Goal: Transaction & Acquisition: Purchase product/service

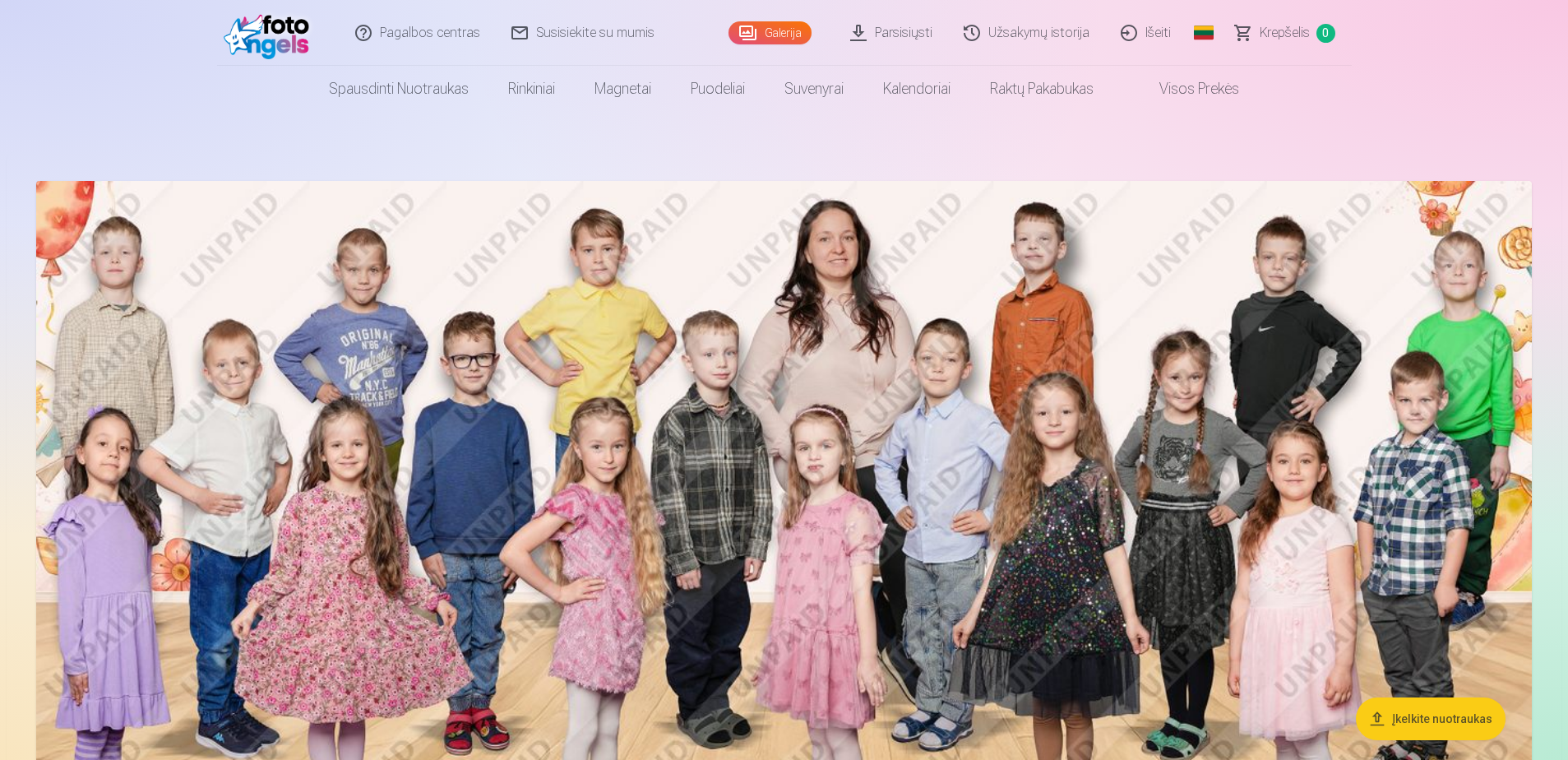
click at [1328, 36] on span "0" at bounding box center [1325, 33] width 19 height 19
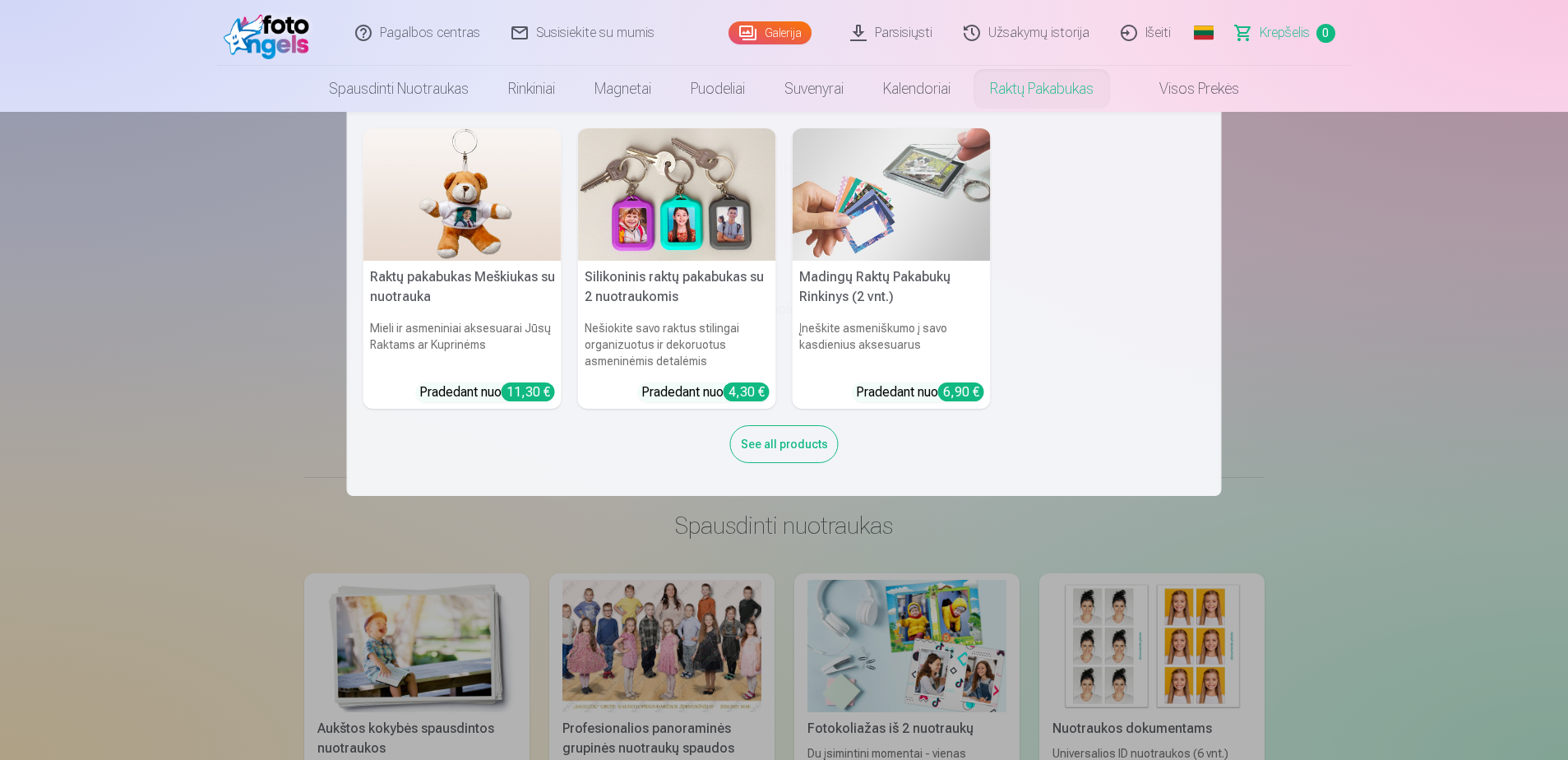
click at [1482, 402] on nav "Raktų pakabukas Meškiukas su nuotrauka Mieli ir asmeniniai aksesuarai Jūsų Rakt…" at bounding box center [784, 303] width 1568 height 384
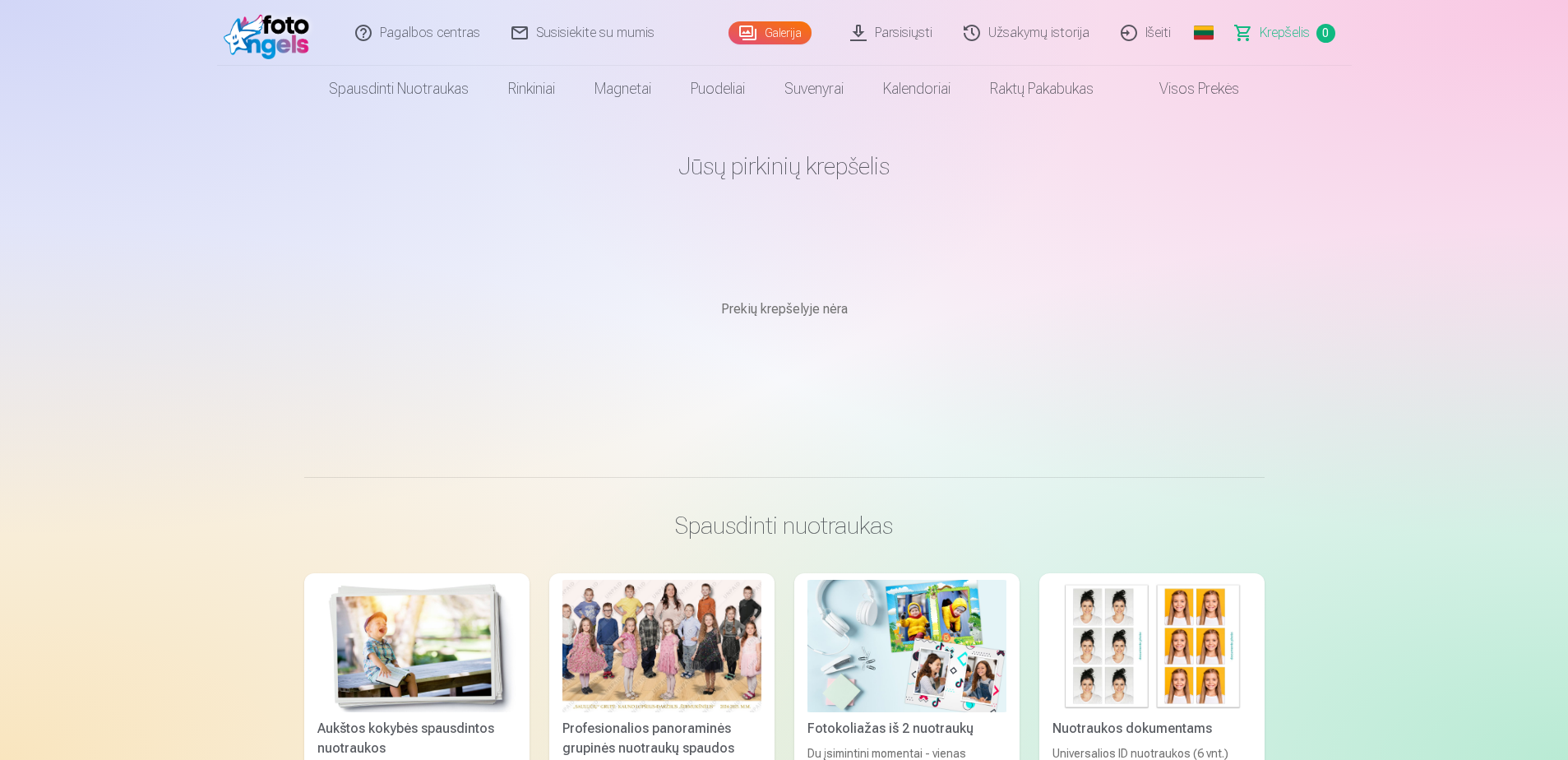
click at [704, 636] on div at bounding box center [662, 646] width 199 height 133
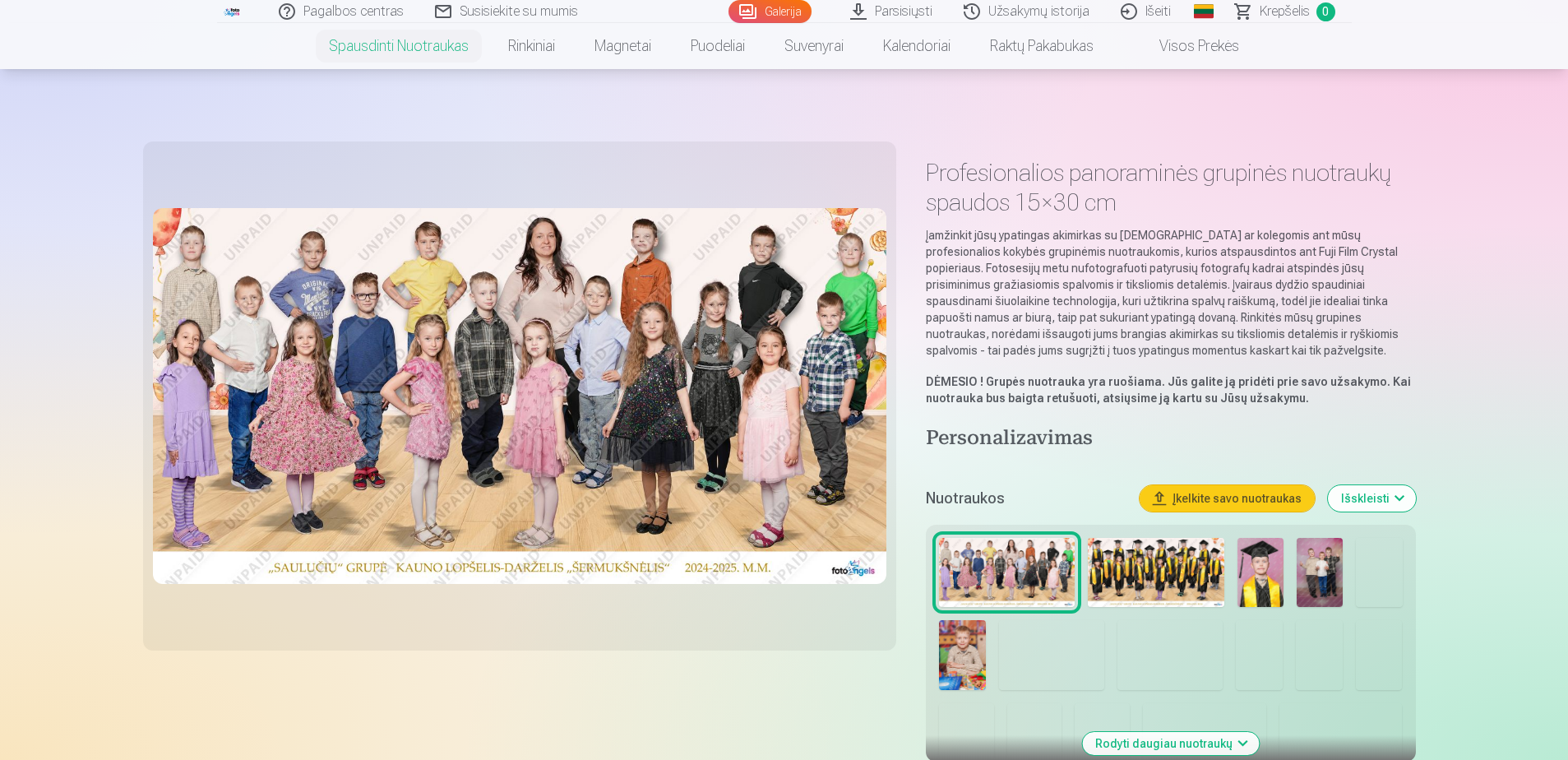
scroll to position [329, 0]
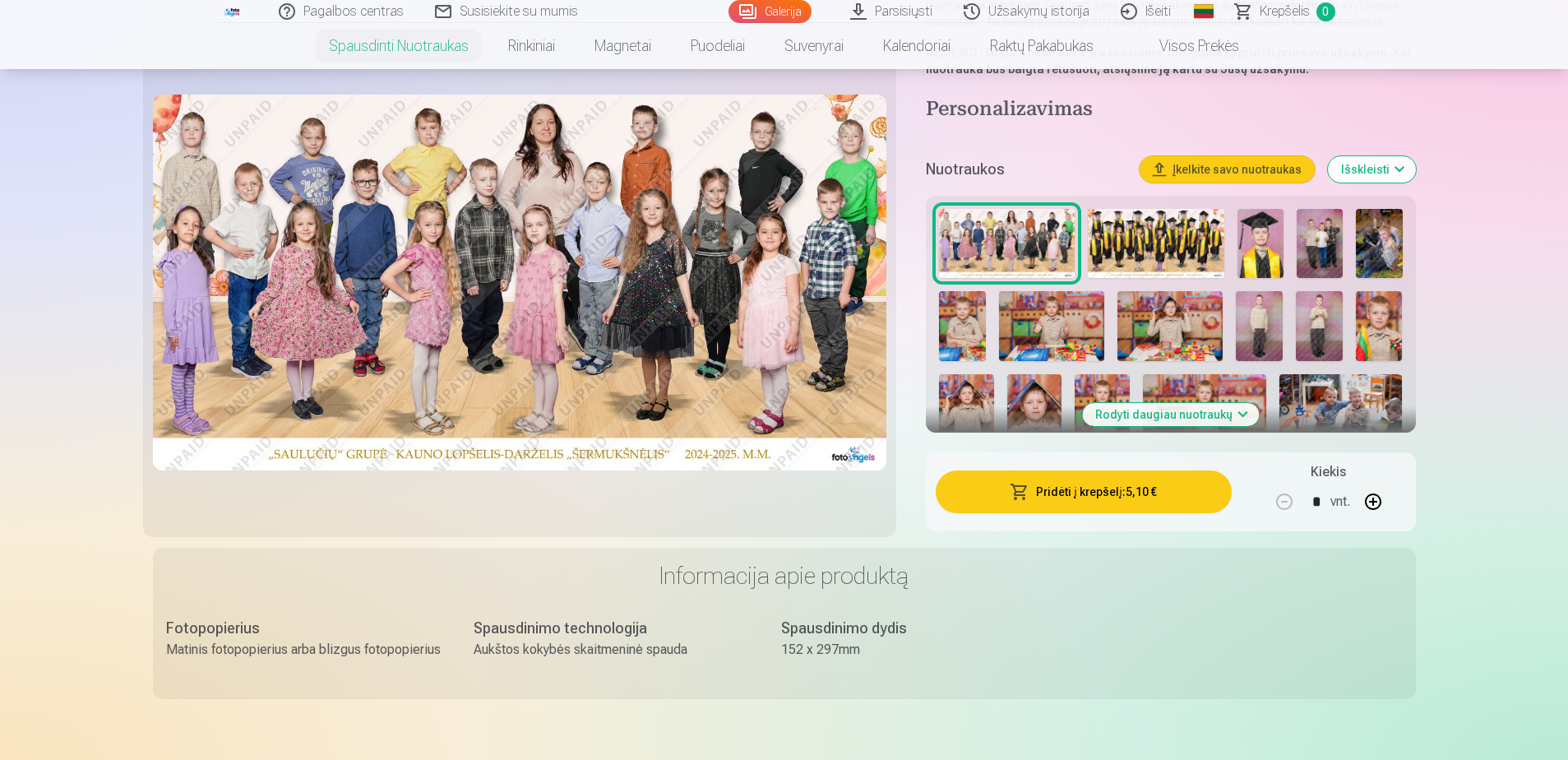
click at [1169, 235] on img at bounding box center [1155, 243] width 135 height 69
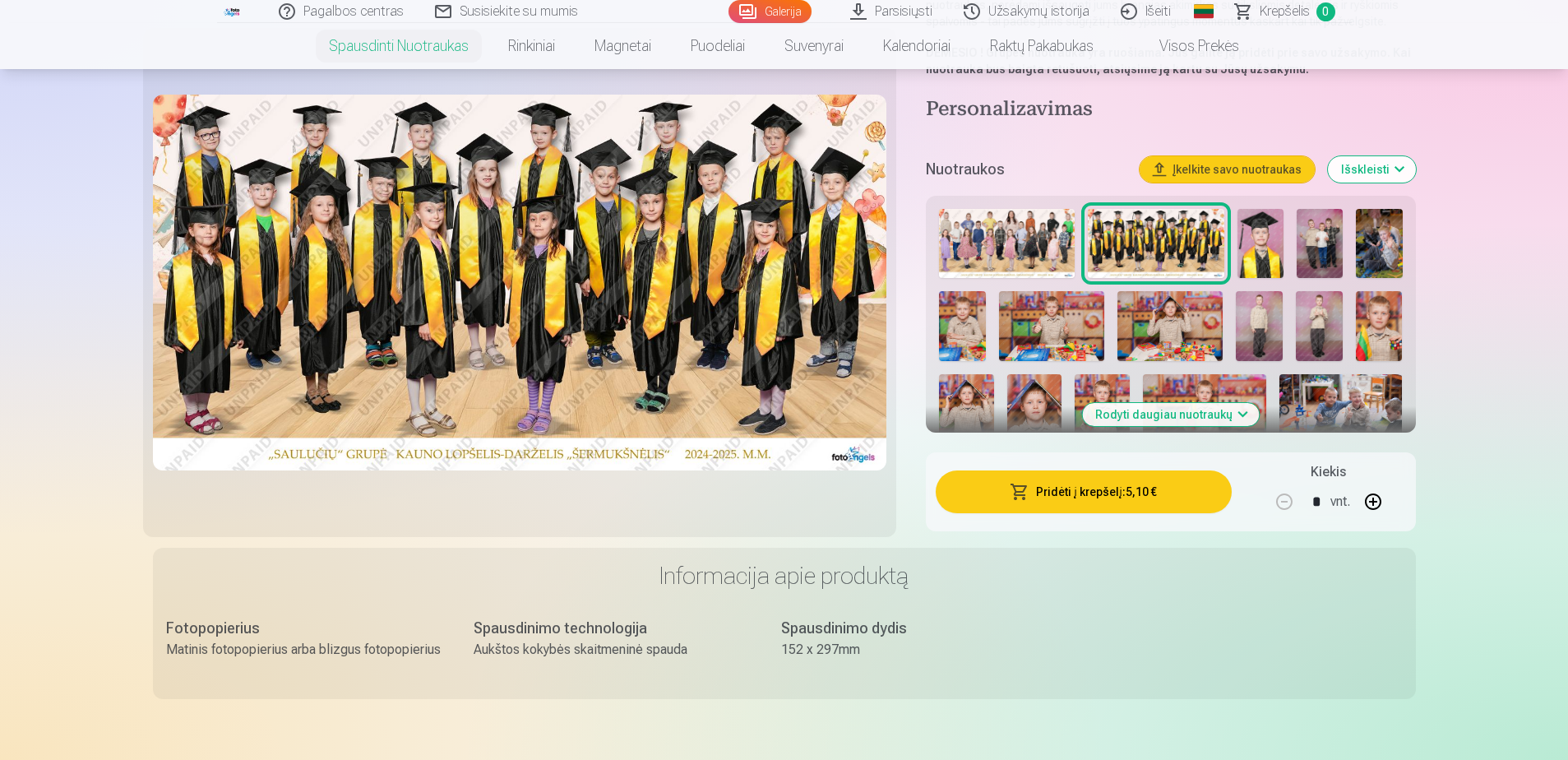
click at [1379, 174] on button "Išskleisti" at bounding box center [1372, 170] width 88 height 27
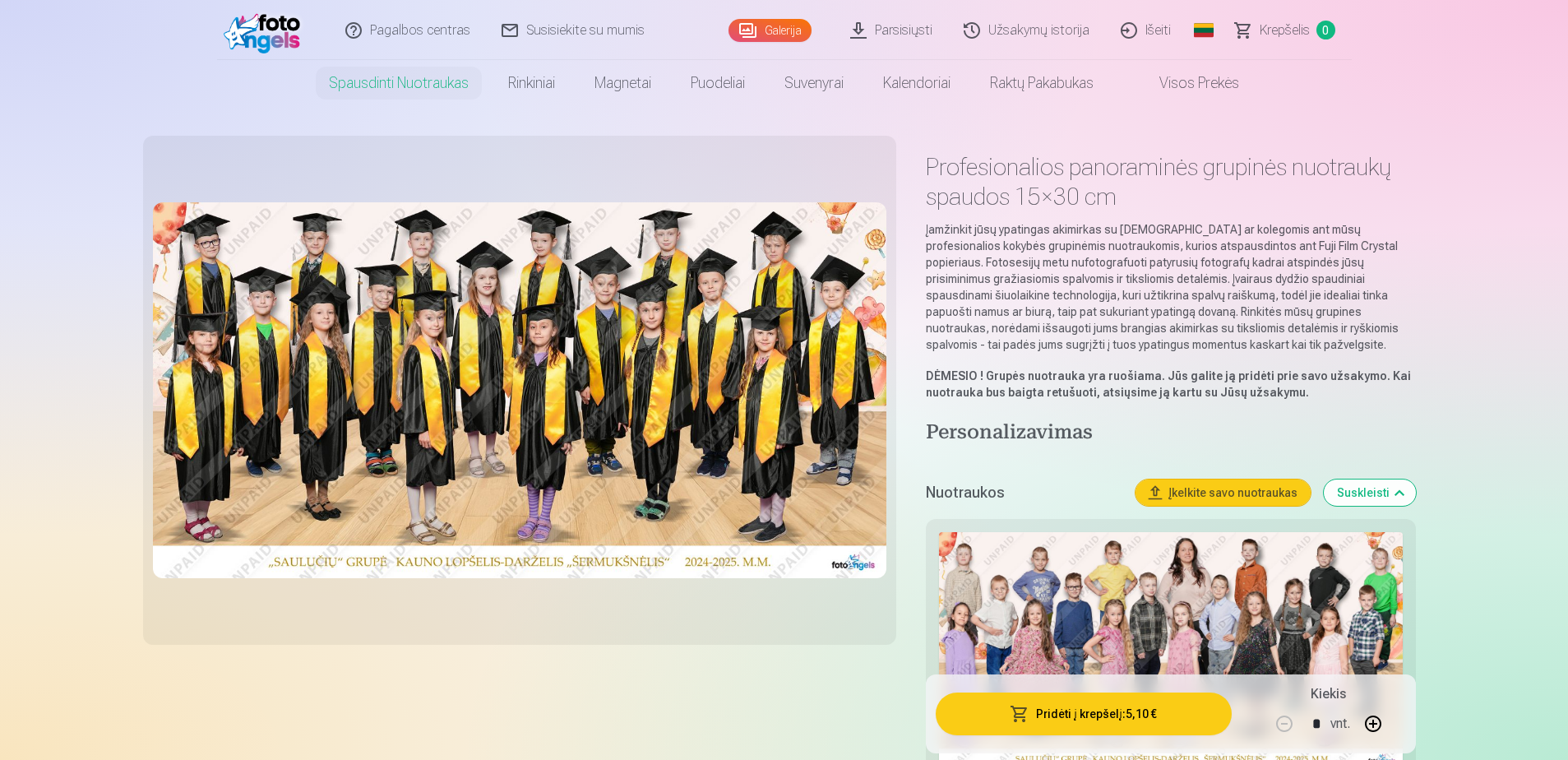
scroll to position [0, 0]
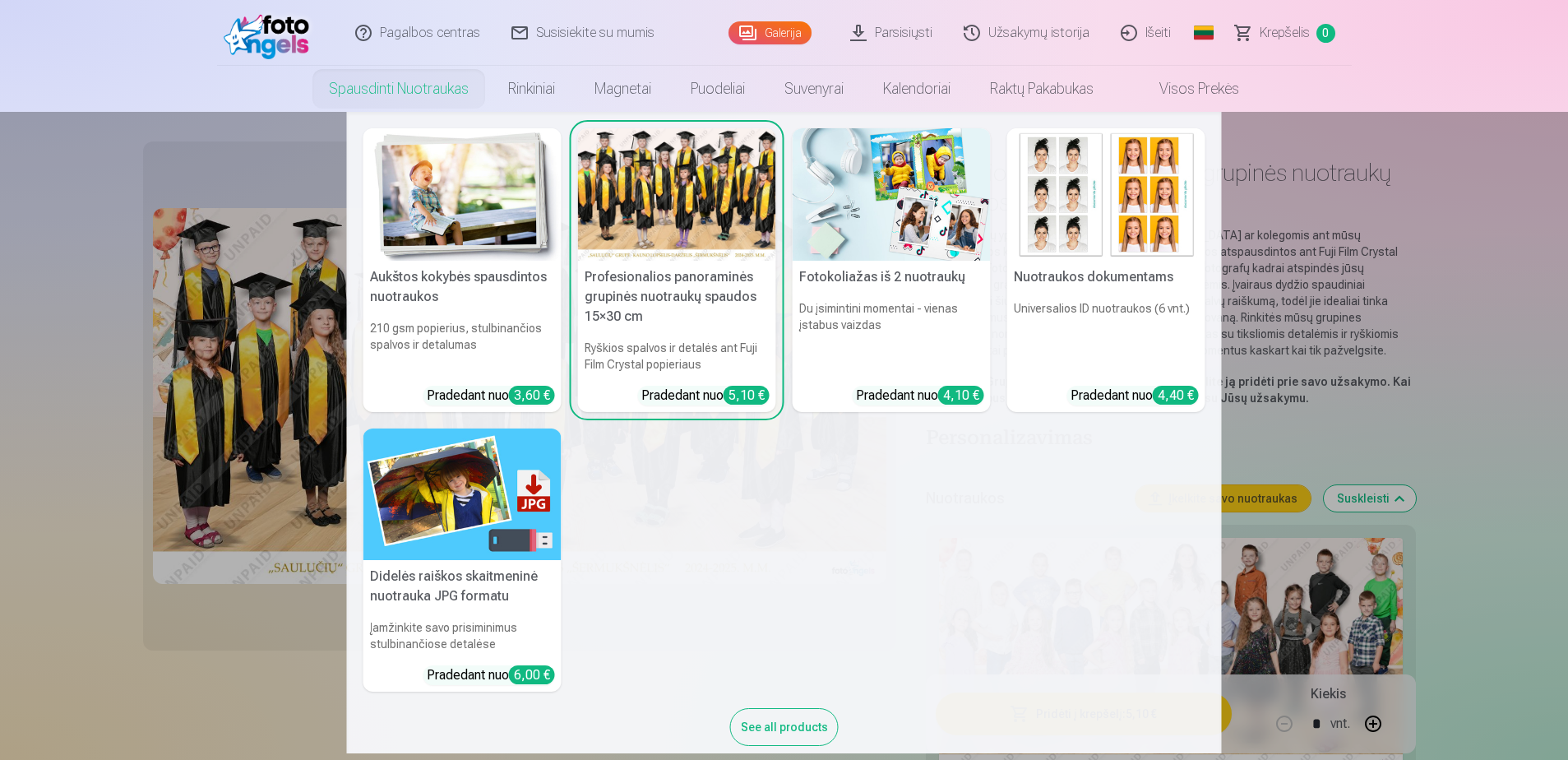
click at [474, 203] on img at bounding box center [462, 194] width 198 height 133
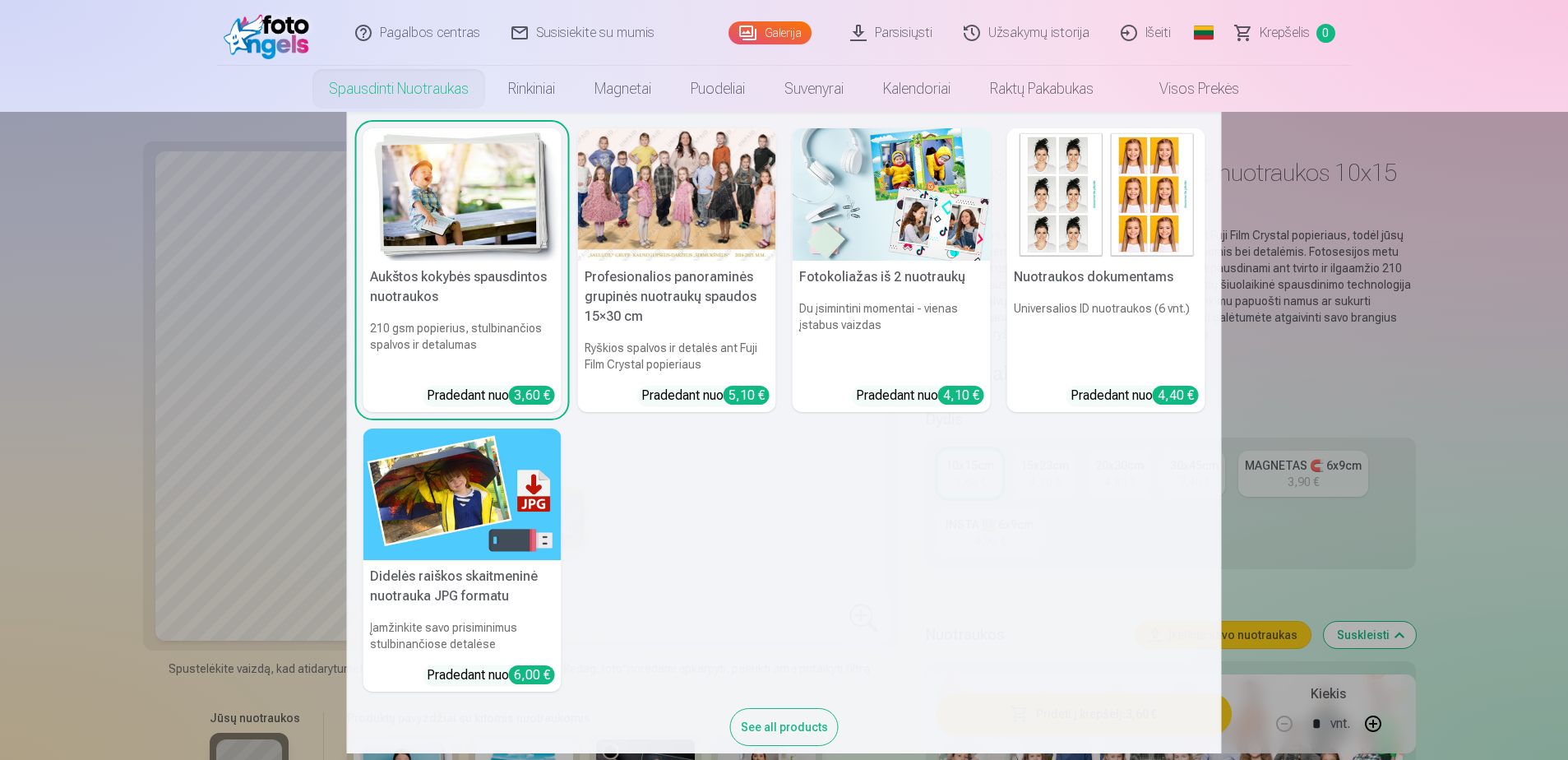
click at [519, 304] on h5 "Aukštos kokybės spausdintos nuotraukos" at bounding box center [462, 287] width 198 height 53
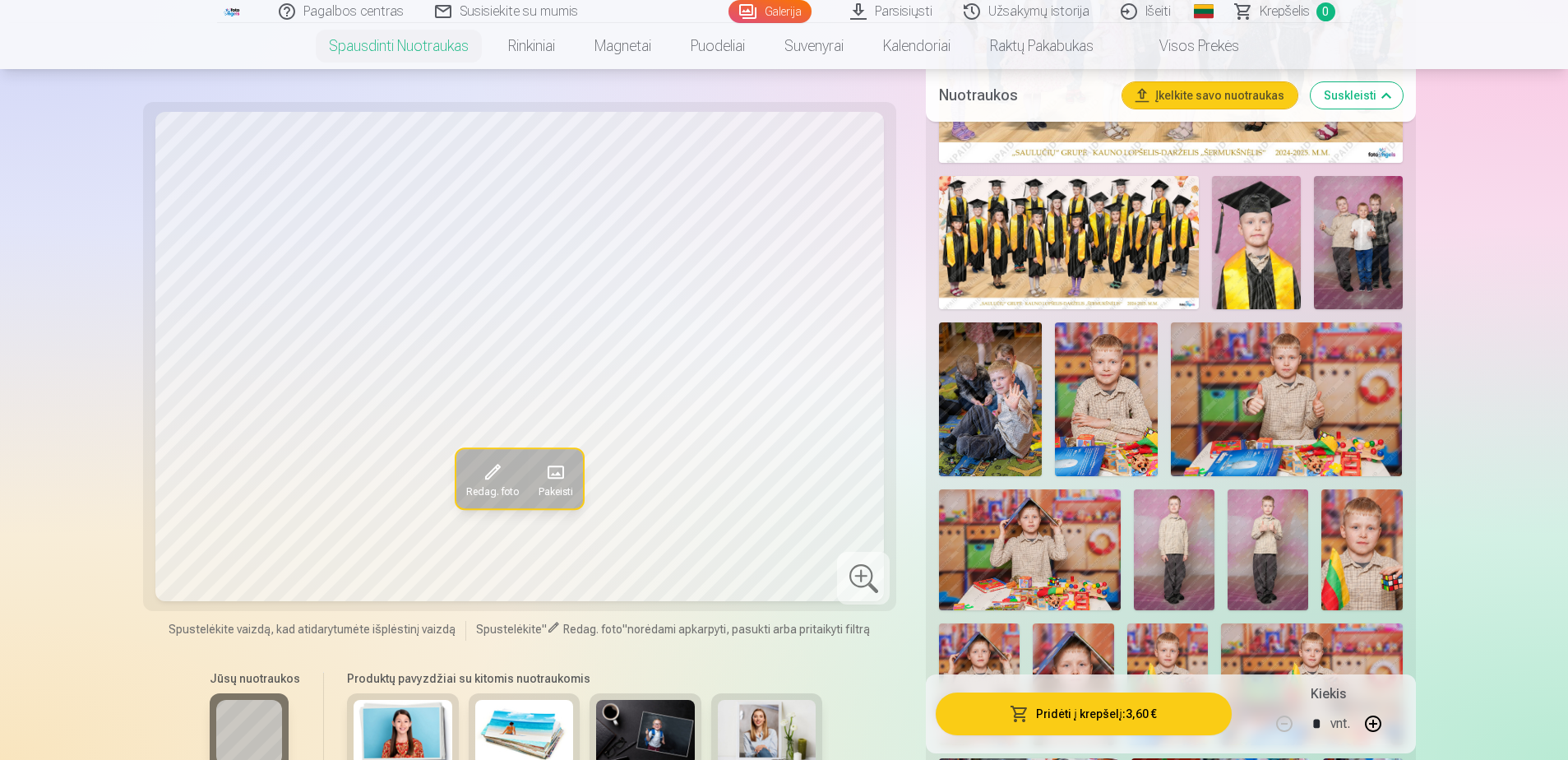
scroll to position [905, 0]
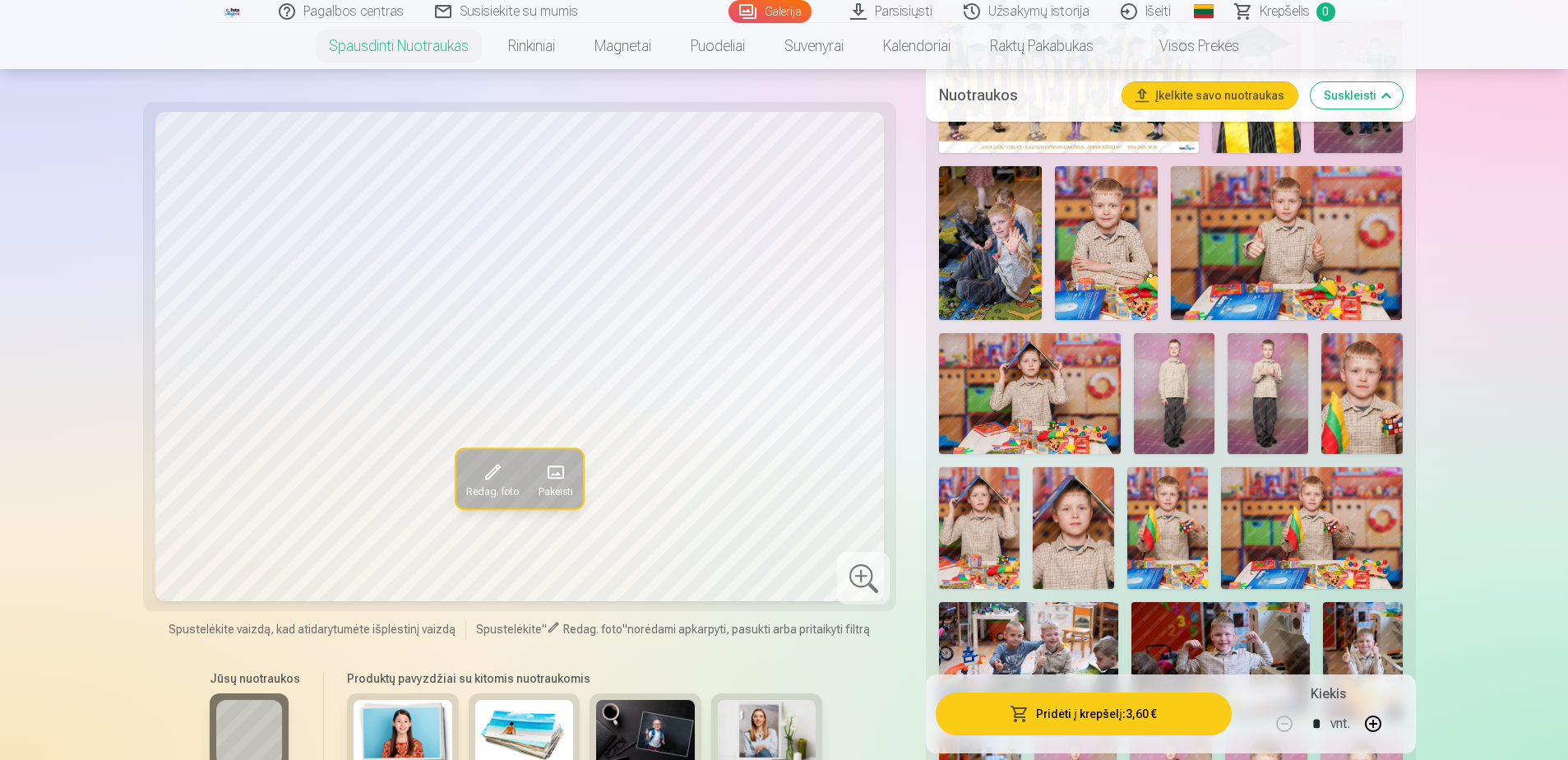
click at [992, 250] on img at bounding box center [990, 243] width 102 height 154
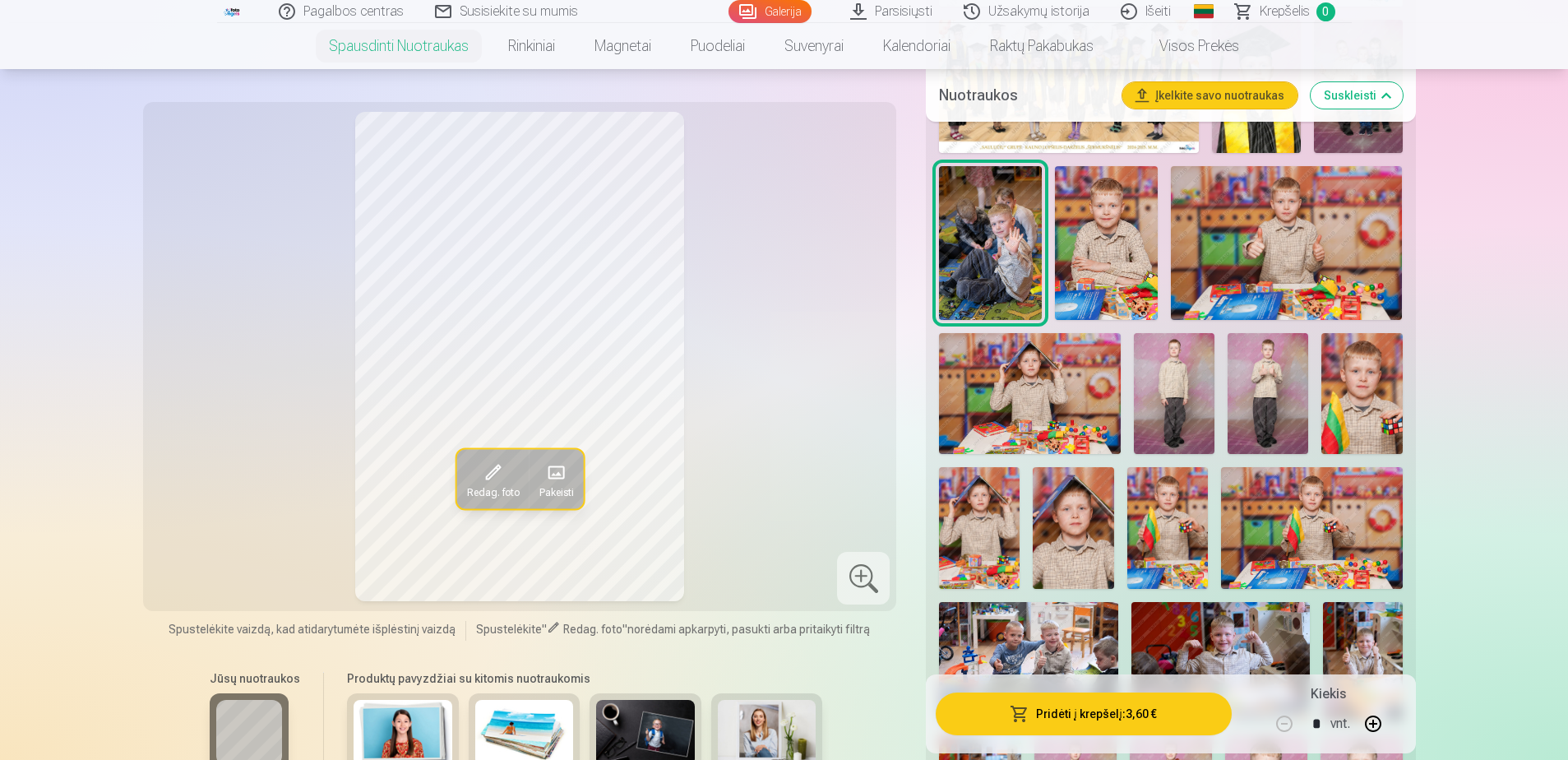
click at [1068, 276] on img at bounding box center [1106, 243] width 102 height 154
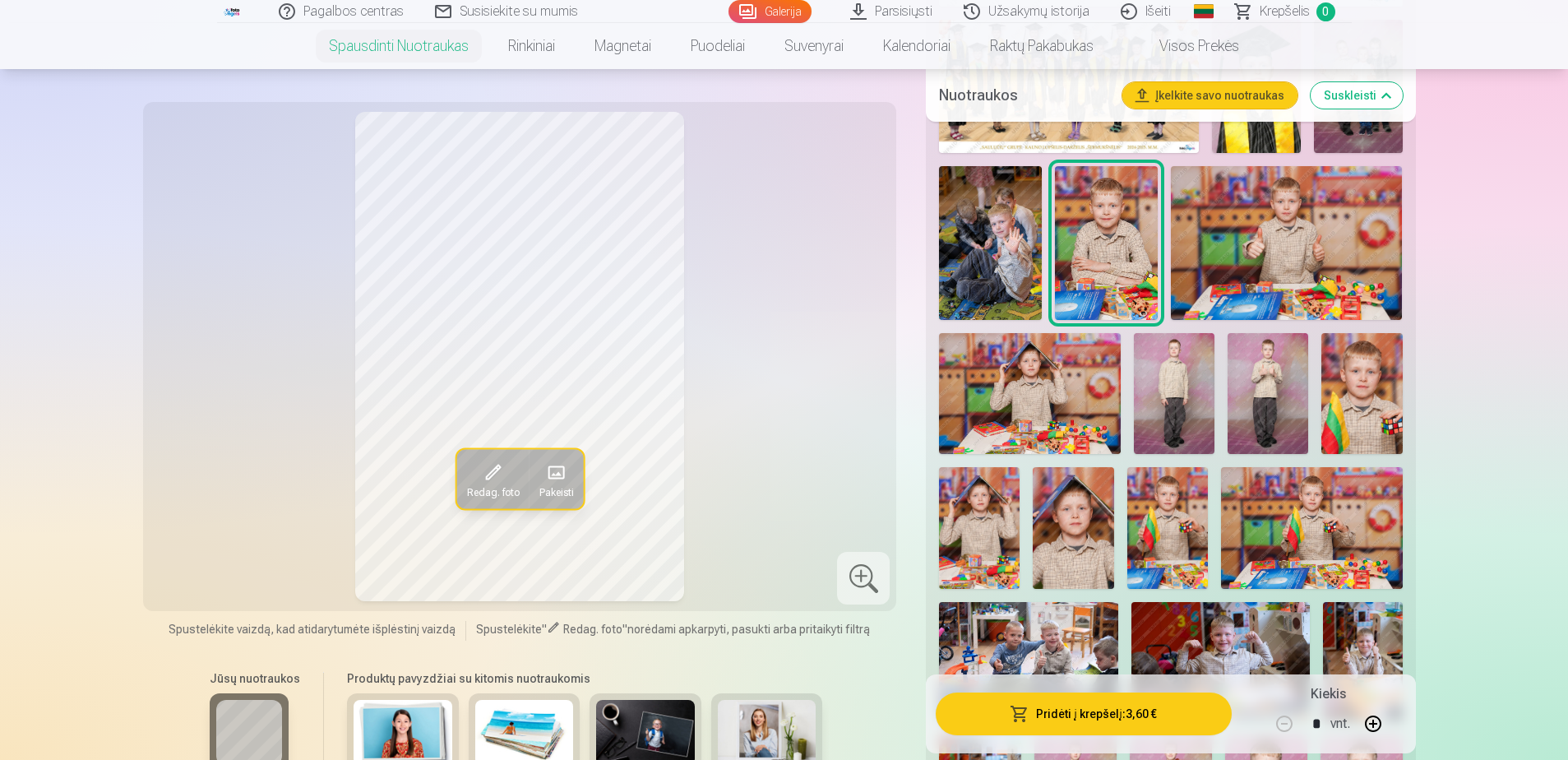
click at [1255, 273] on img at bounding box center [1287, 243] width 231 height 154
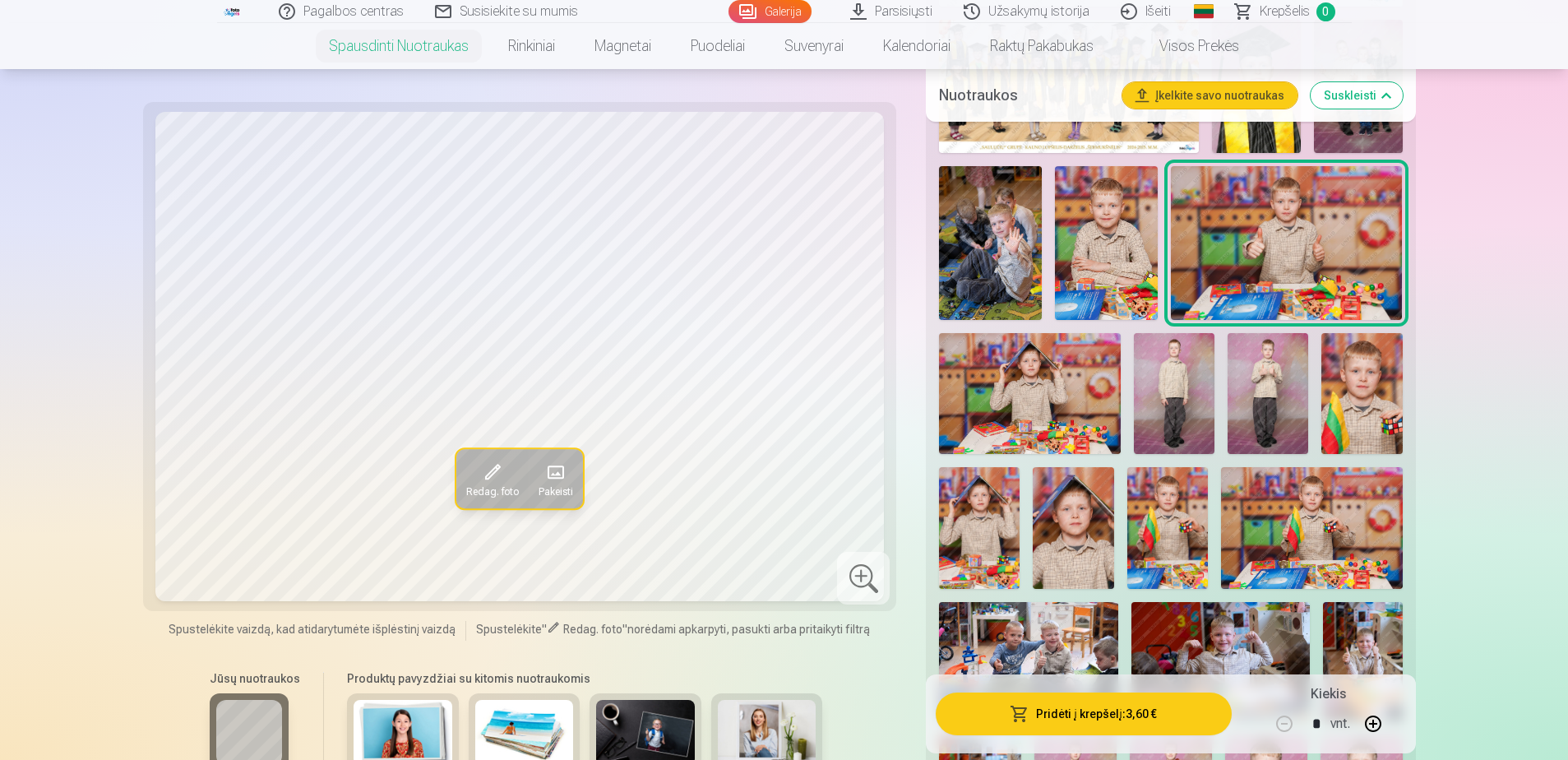
click at [964, 502] on img at bounding box center [979, 528] width 81 height 121
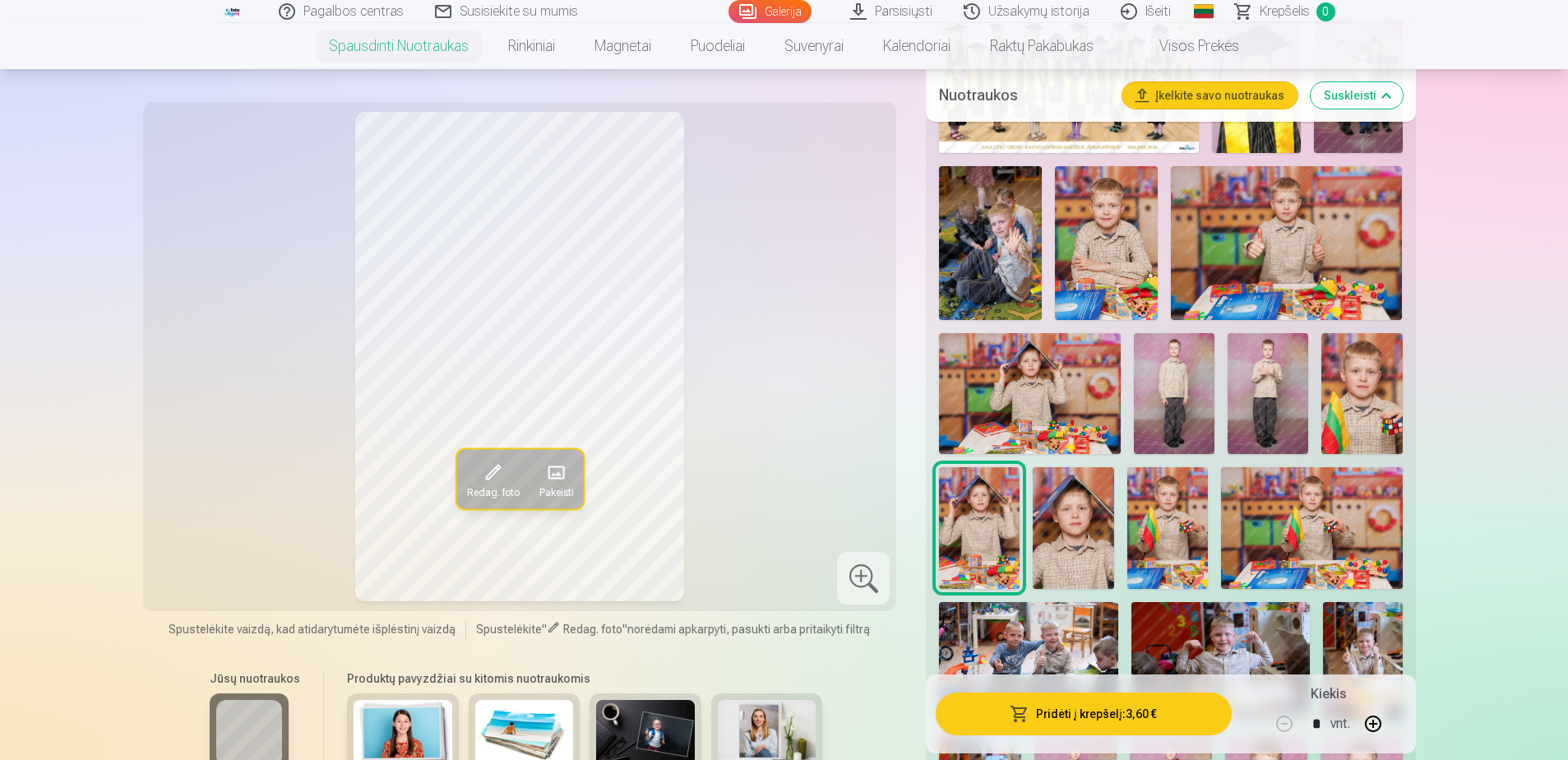
click at [1082, 532] on img at bounding box center [1072, 528] width 81 height 121
click at [1173, 532] on img at bounding box center [1167, 528] width 81 height 121
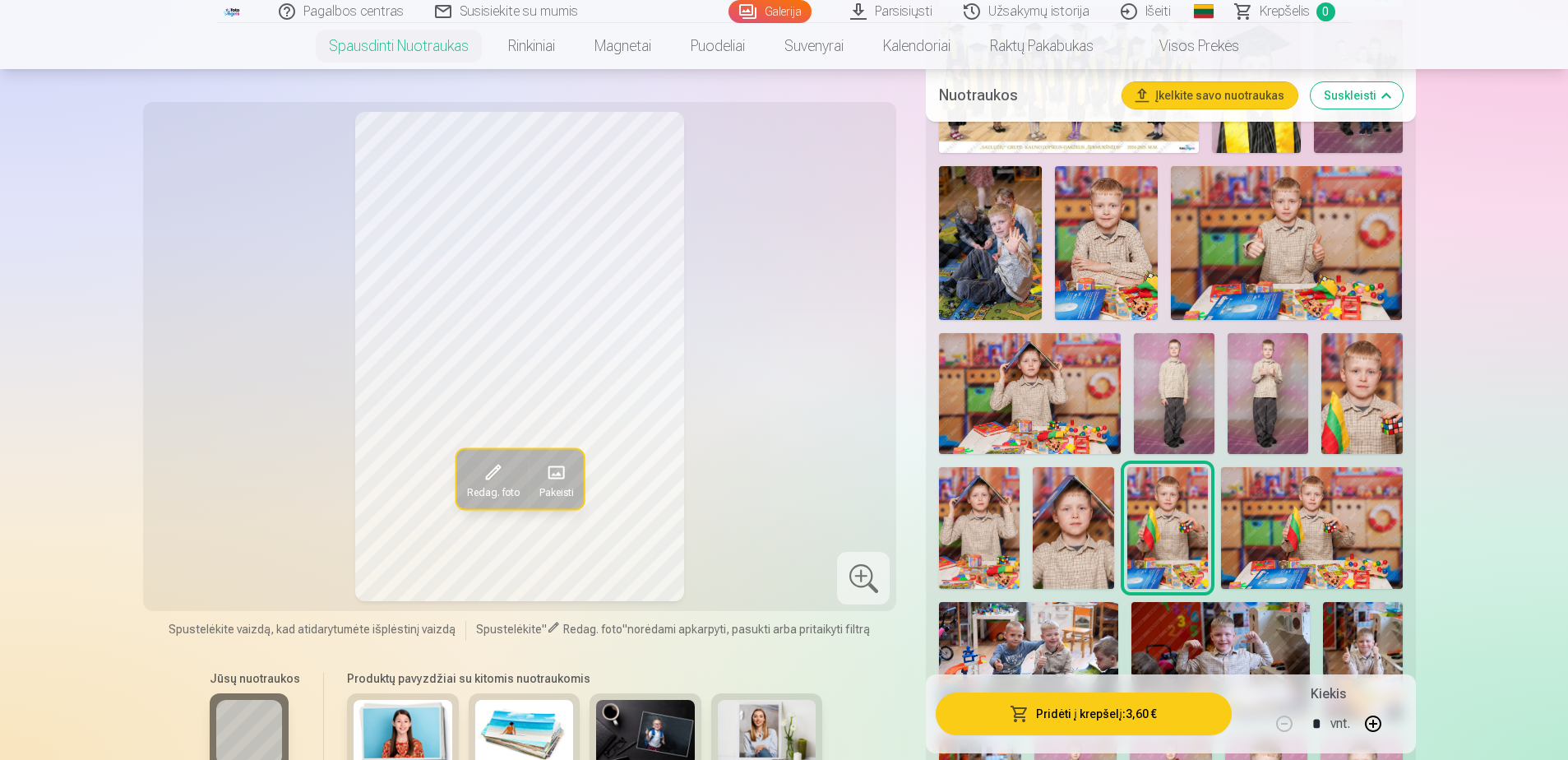
click at [1325, 521] on img at bounding box center [1312, 528] width 182 height 121
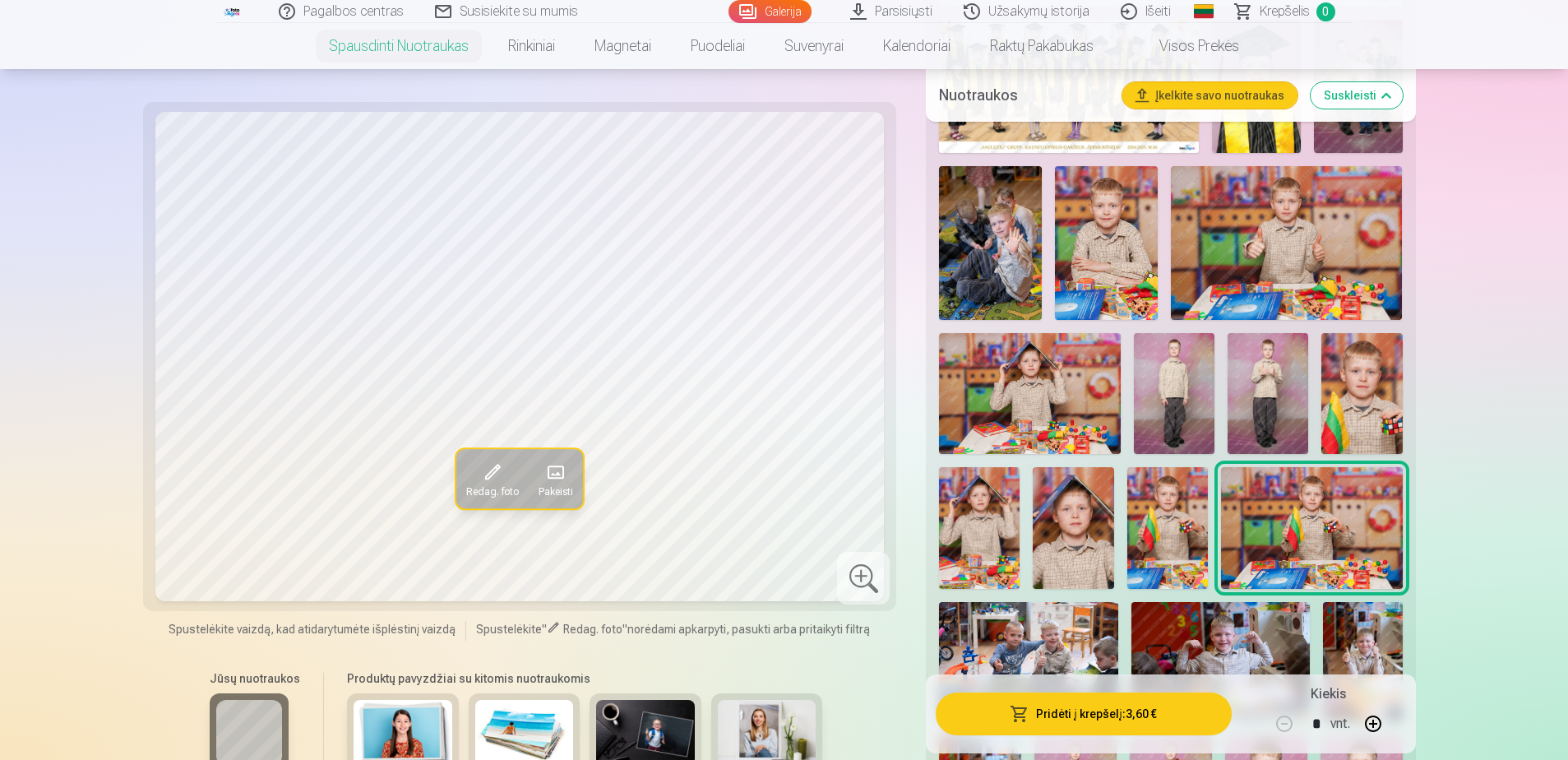
scroll to position [1234, 0]
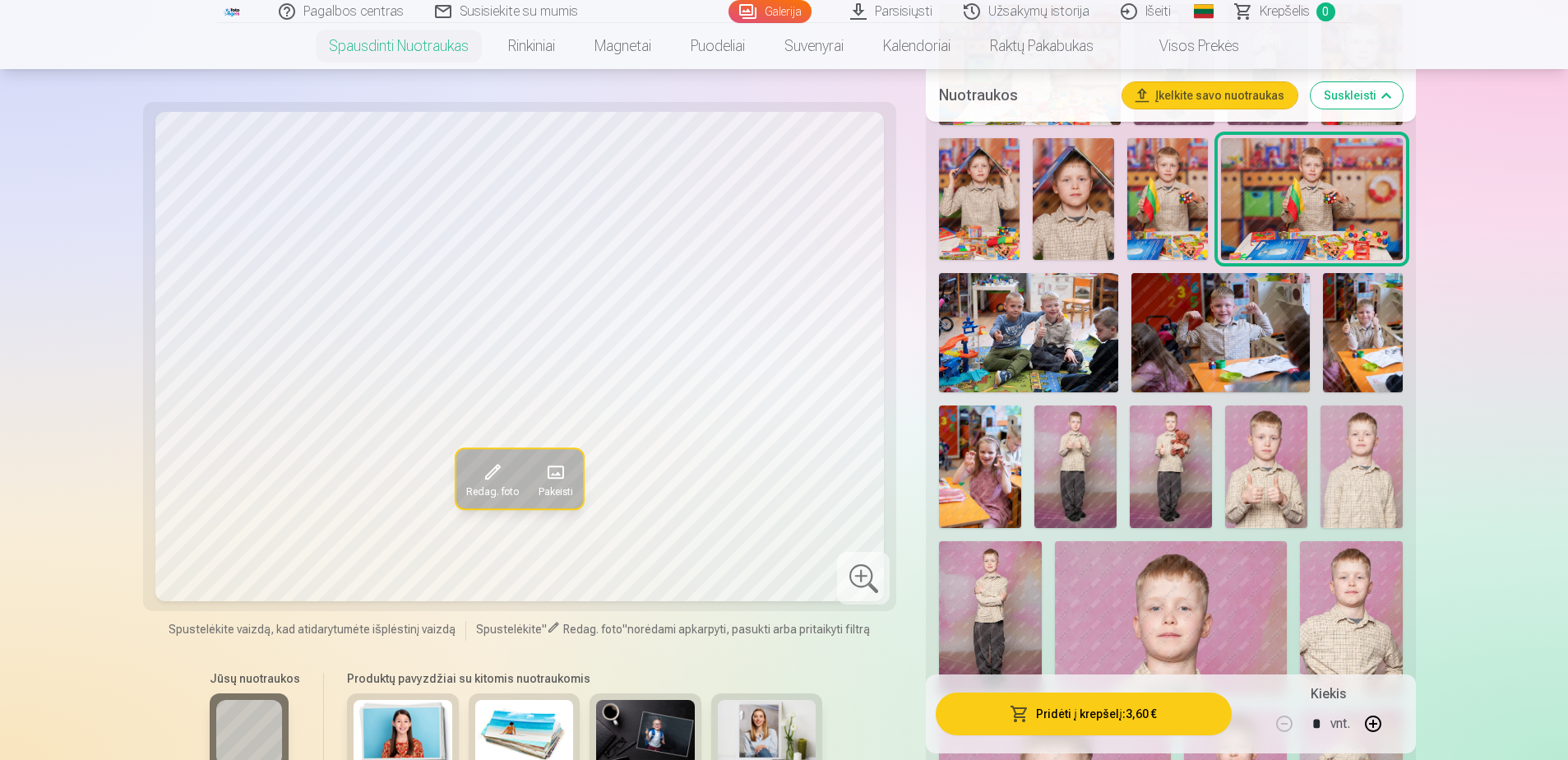
click at [952, 470] on img at bounding box center [980, 467] width 82 height 123
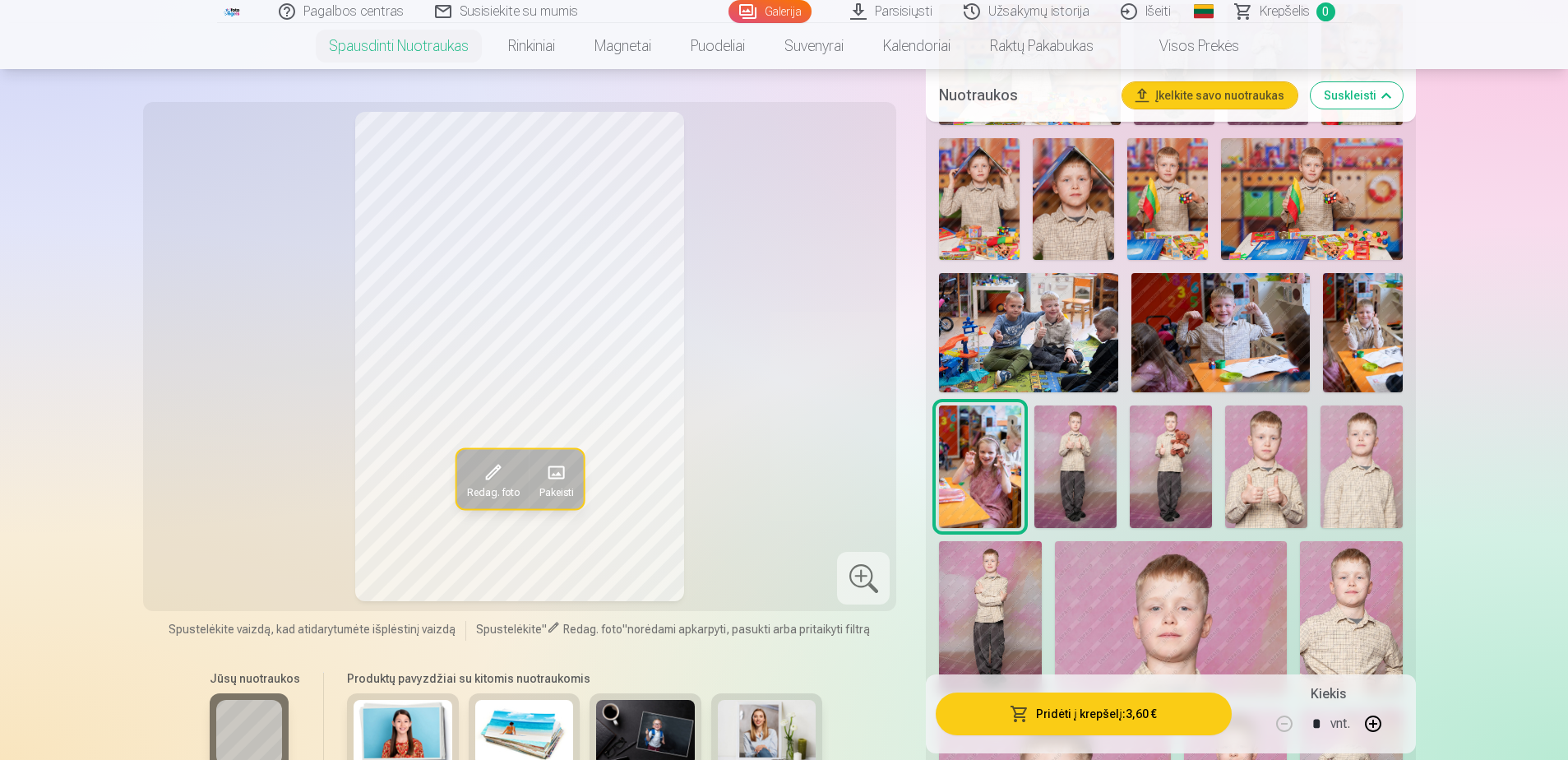
click at [1073, 468] on img at bounding box center [1075, 467] width 82 height 123
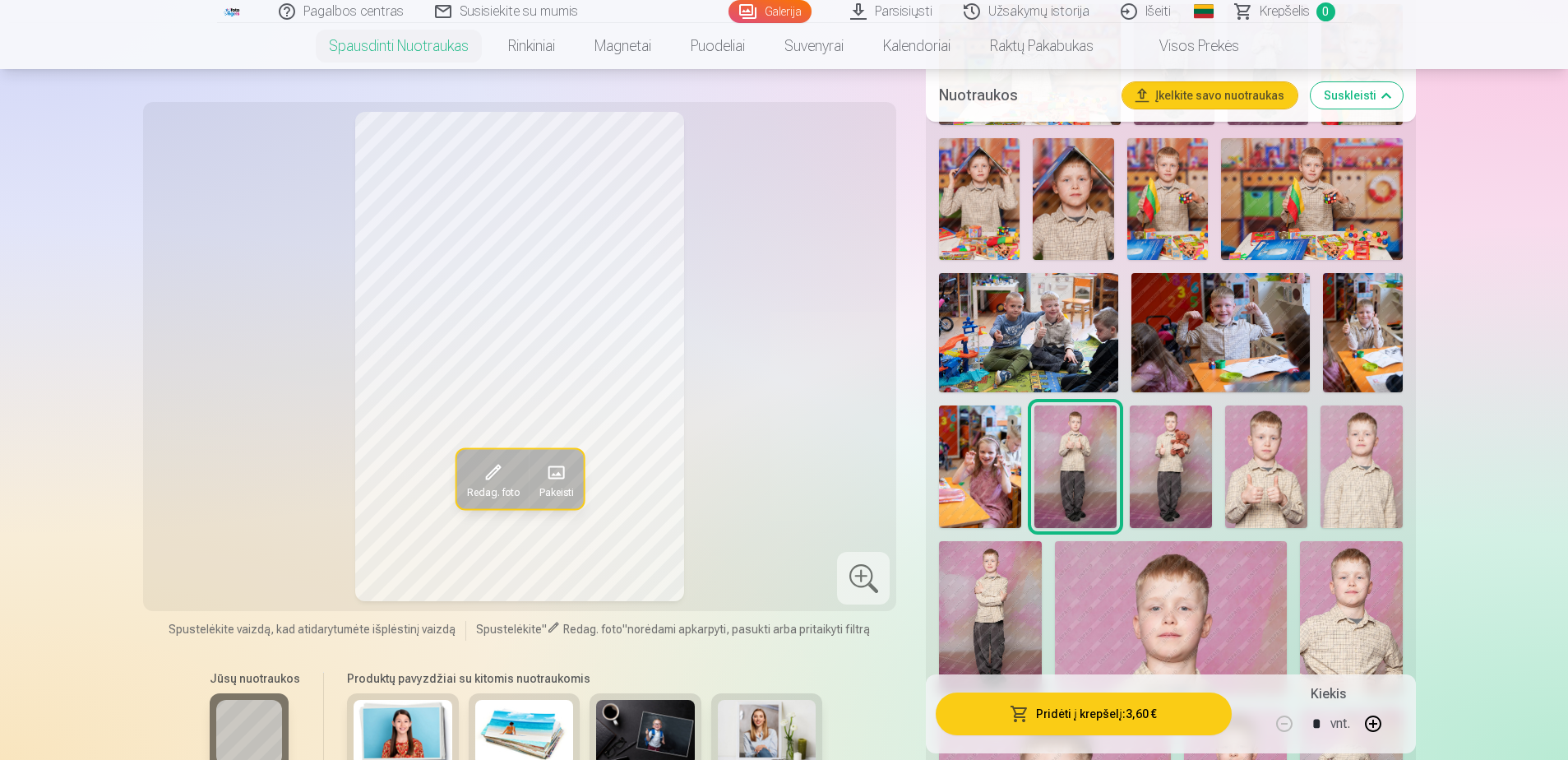
click at [1161, 467] on img at bounding box center [1170, 467] width 82 height 123
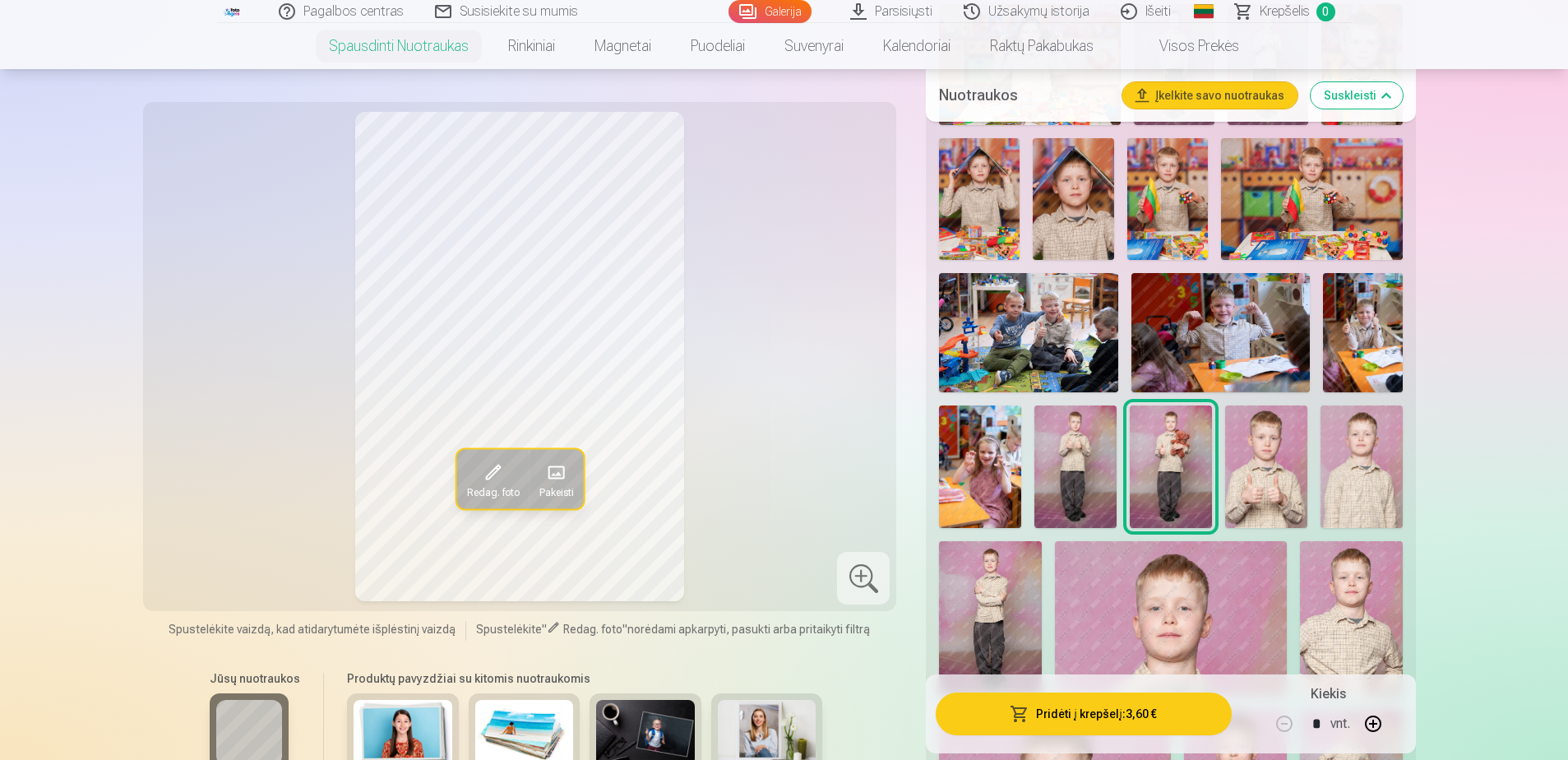
click at [1250, 465] on img at bounding box center [1266, 467] width 82 height 123
click at [1347, 464] on img at bounding box center [1361, 467] width 82 height 123
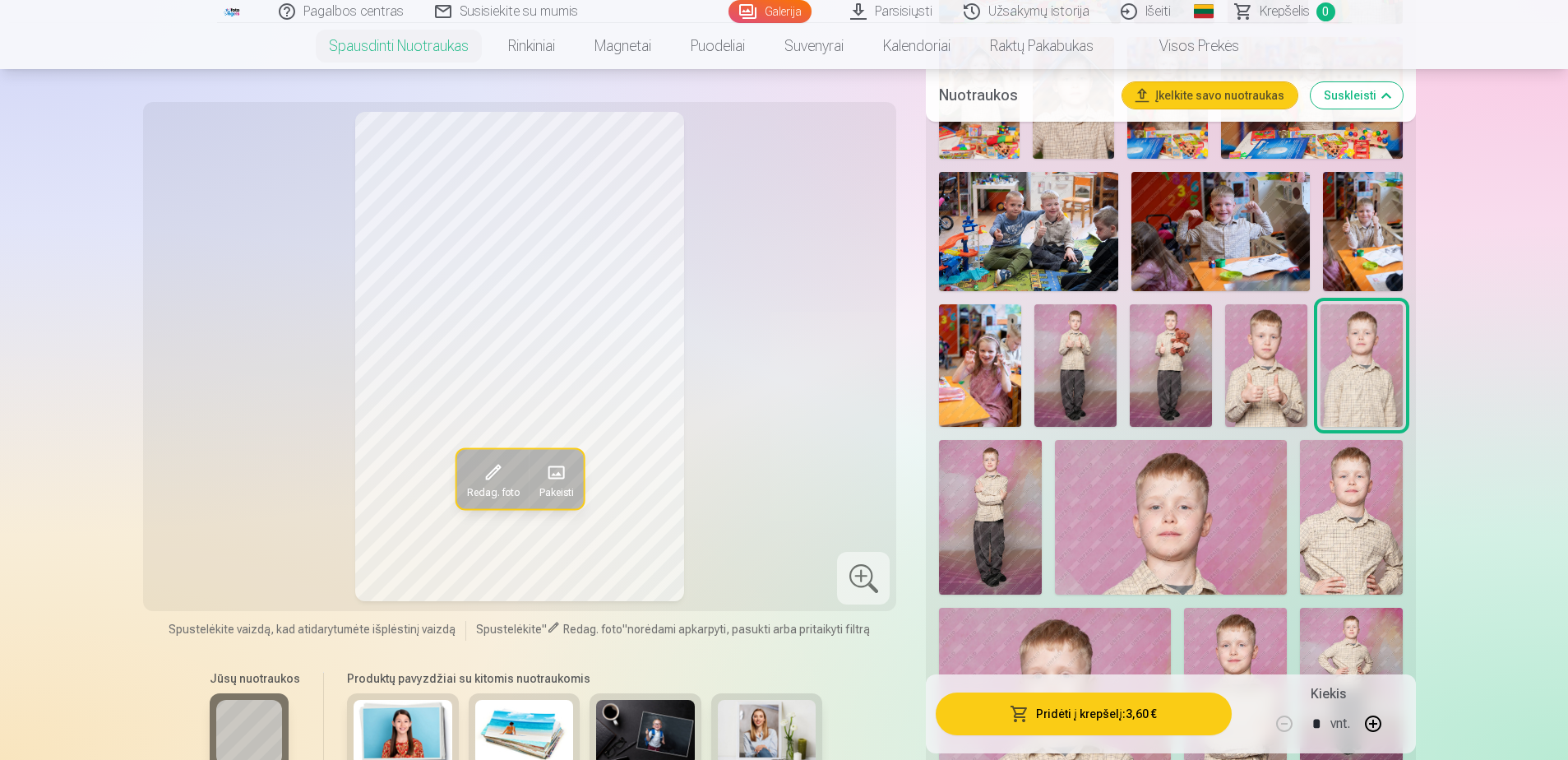
scroll to position [1480, 0]
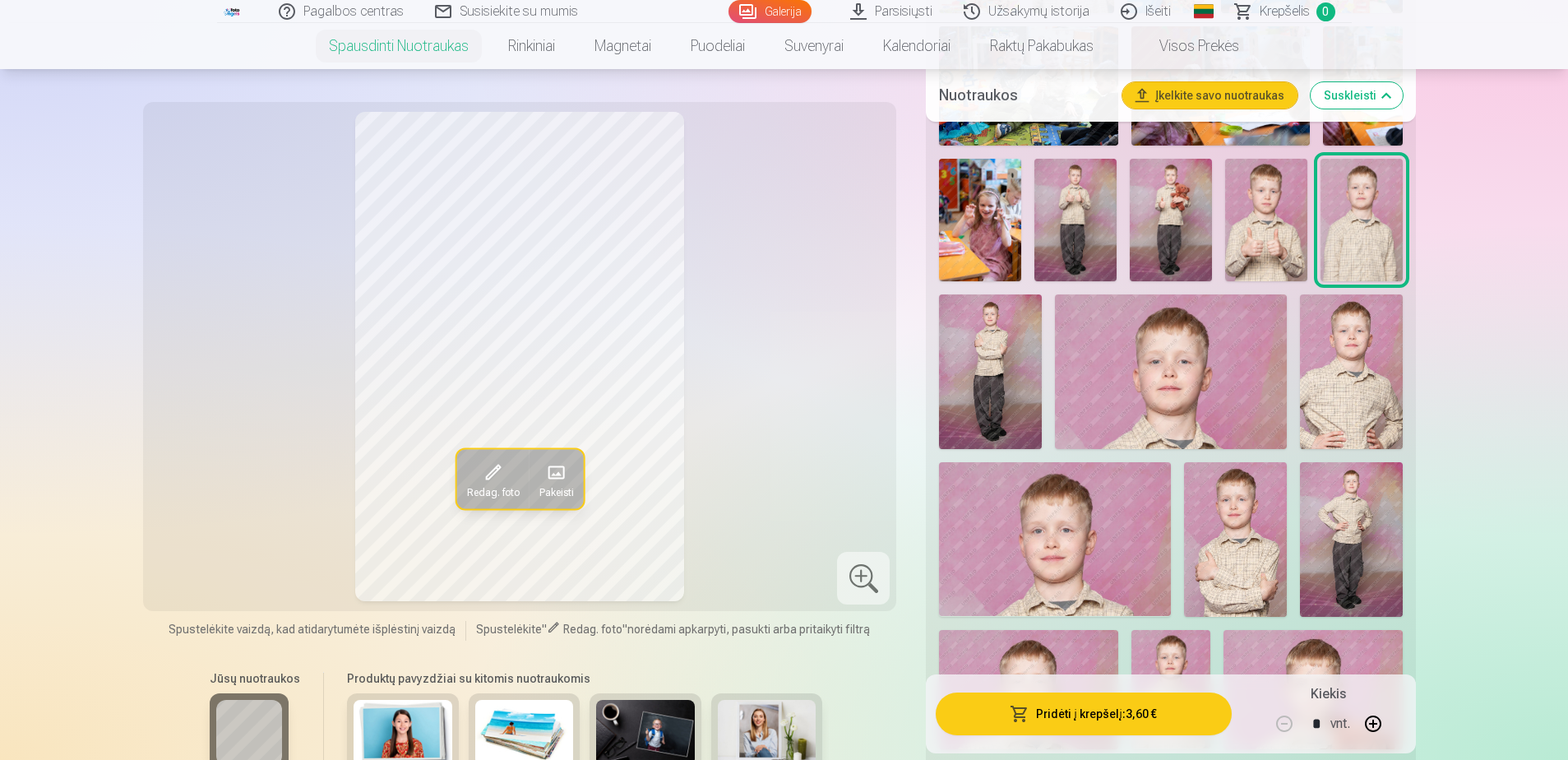
click at [1334, 532] on img at bounding box center [1351, 539] width 102 height 154
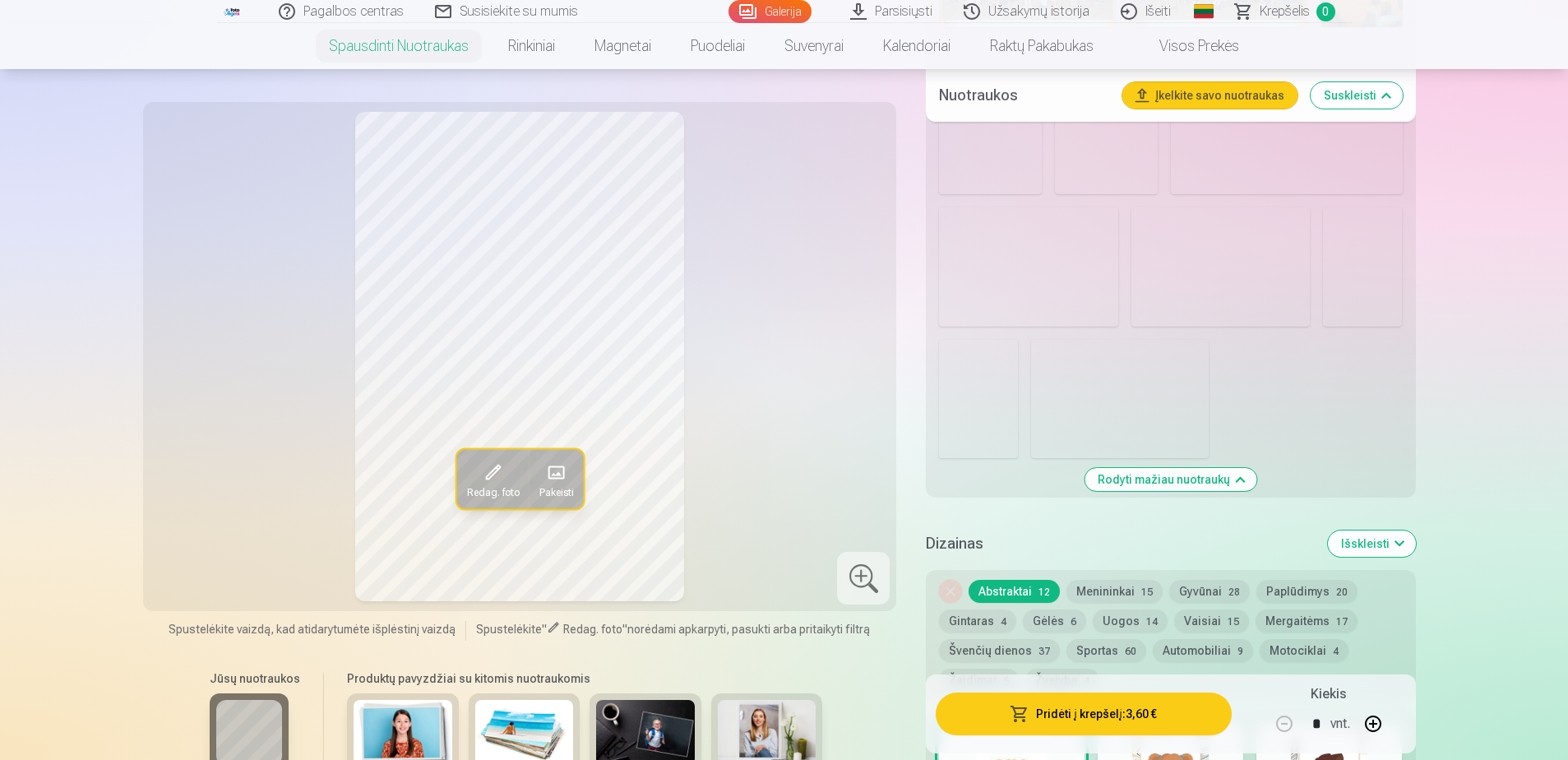
scroll to position [2303, 0]
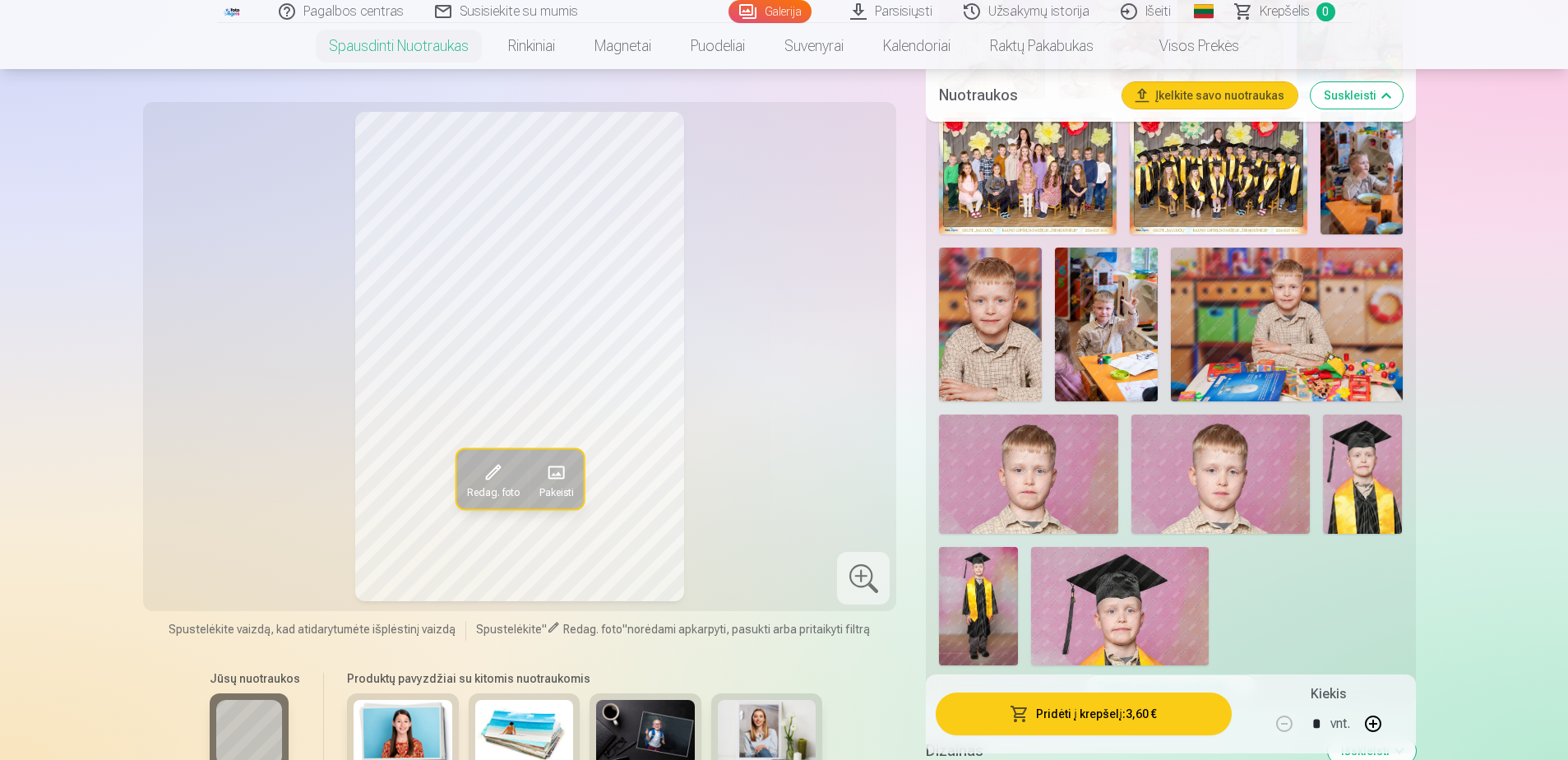
click at [1191, 613] on img at bounding box center [1119, 606] width 177 height 118
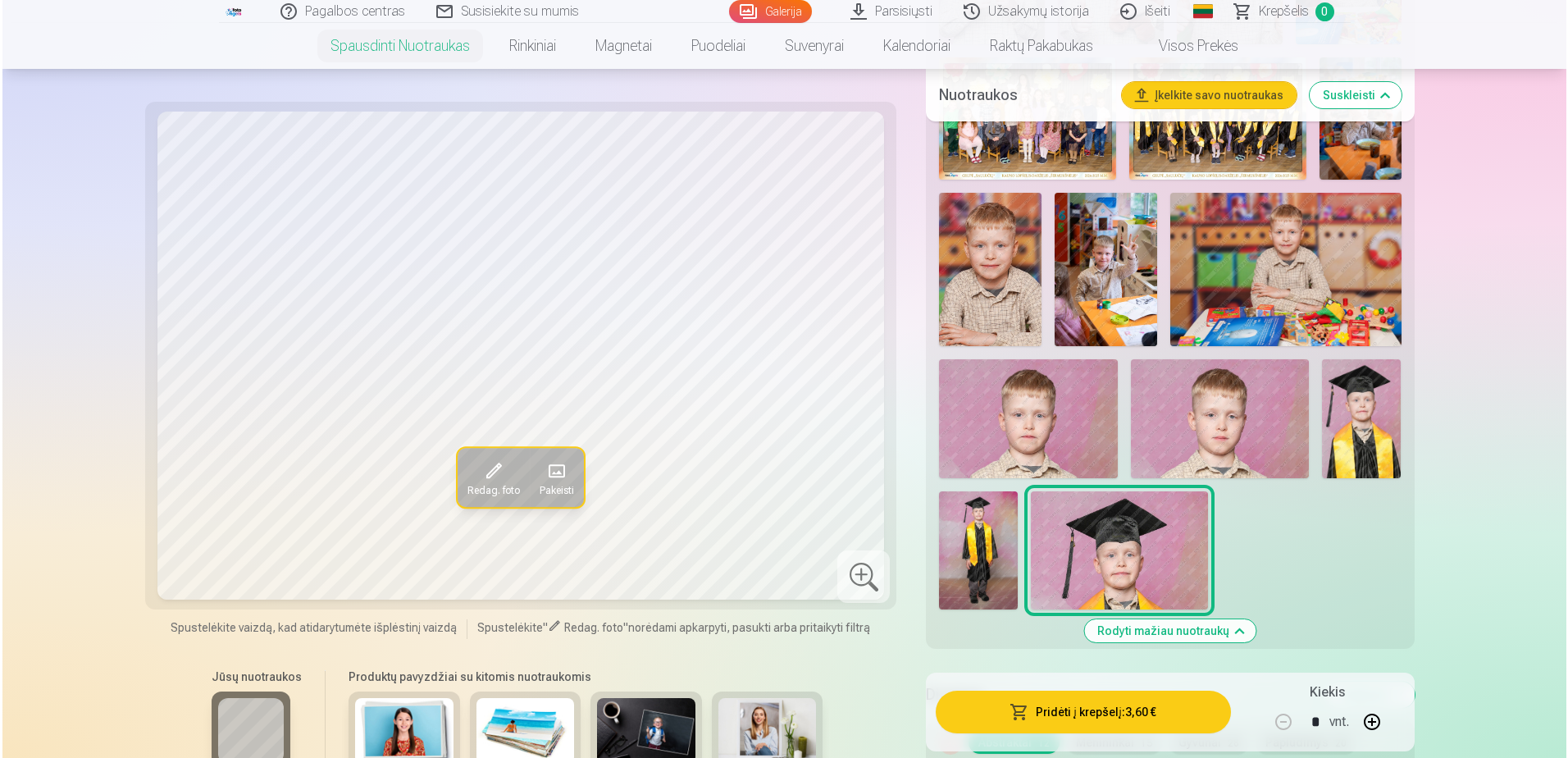
scroll to position [2379, 0]
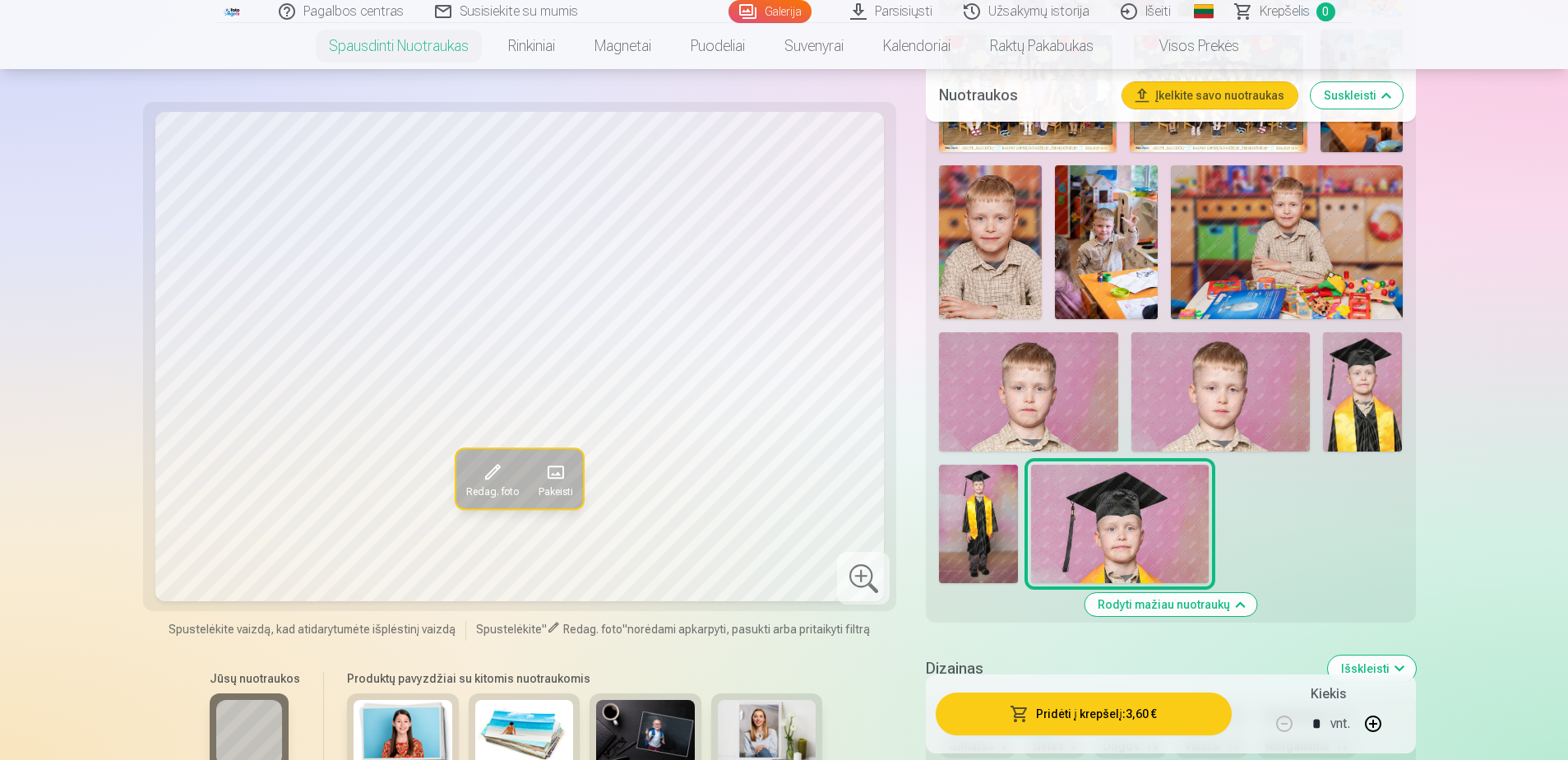
click at [566, 488] on span "Pakeisti" at bounding box center [555, 492] width 34 height 13
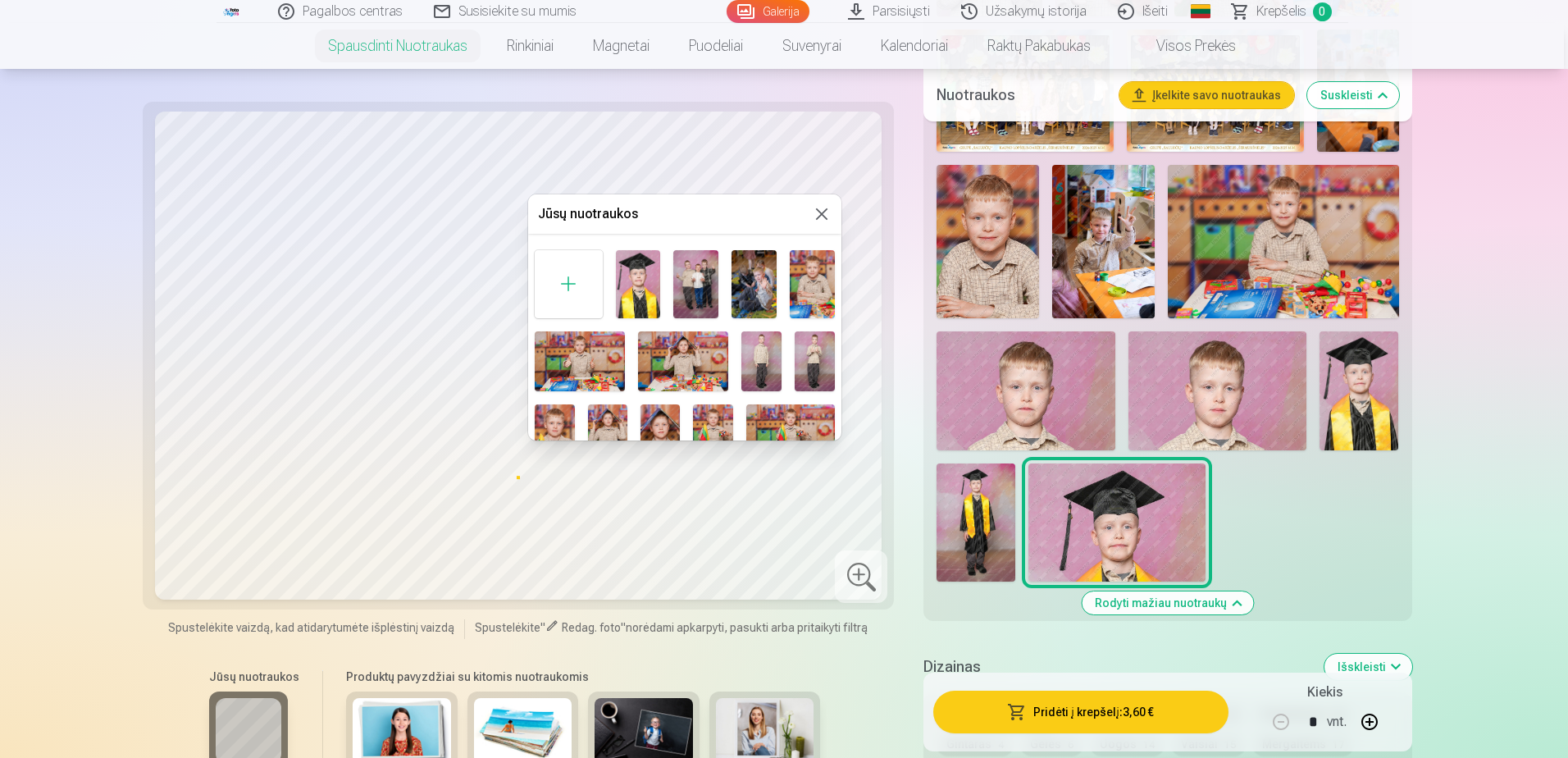
click at [816, 215] on button at bounding box center [821, 214] width 20 height 20
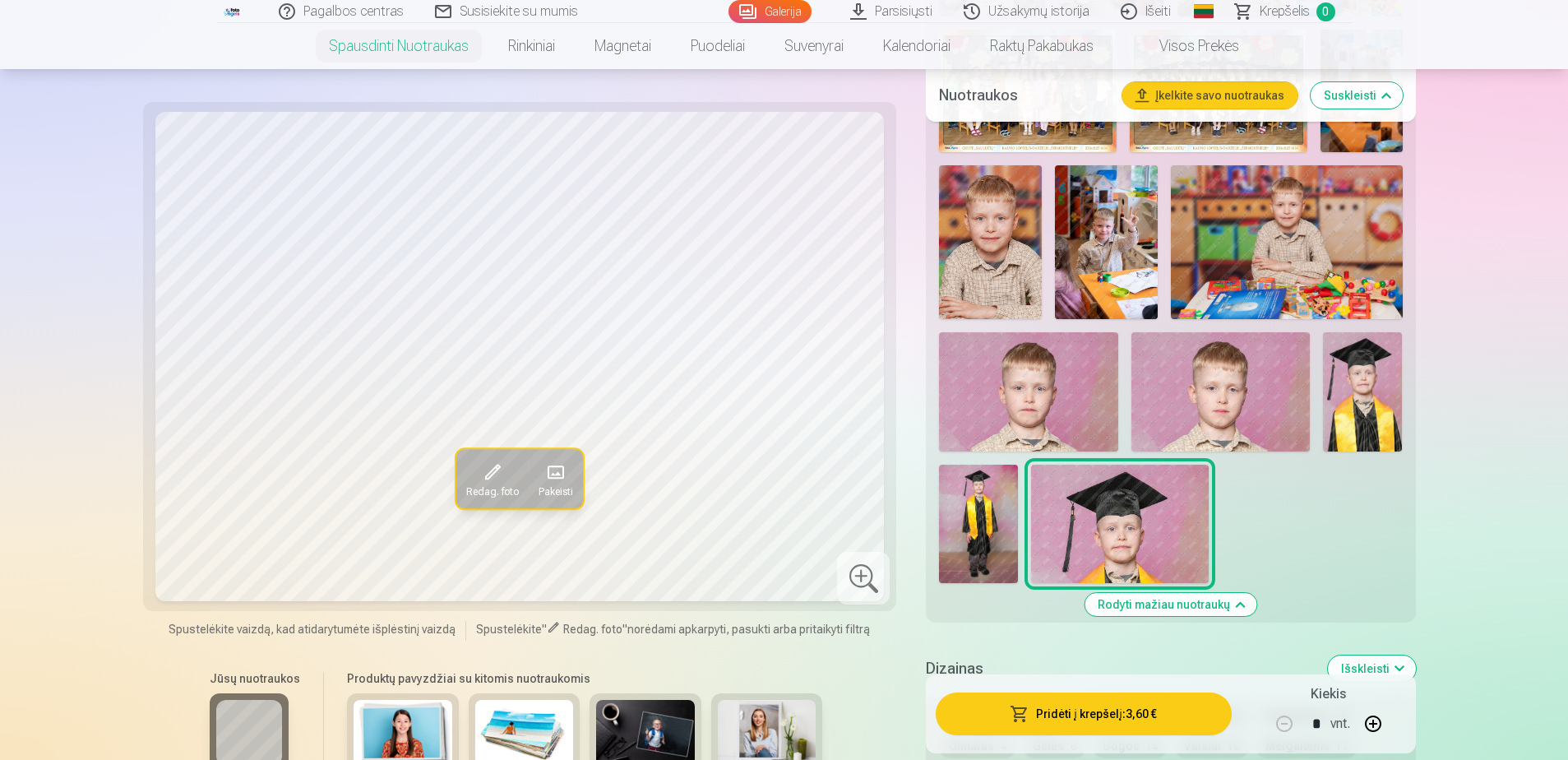
click at [496, 485] on span "Redag. foto" at bounding box center [493, 492] width 53 height 13
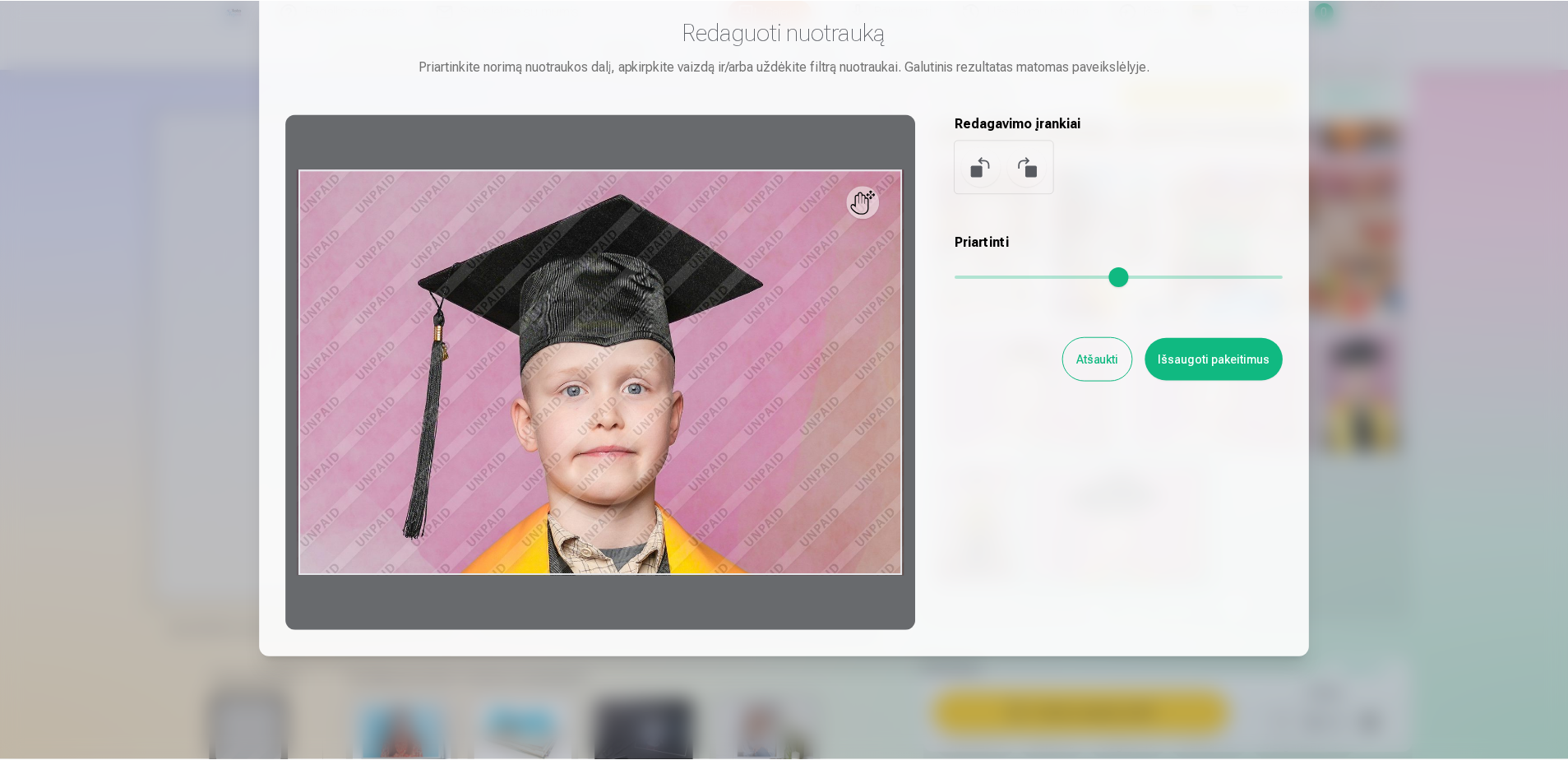
scroll to position [112, 0]
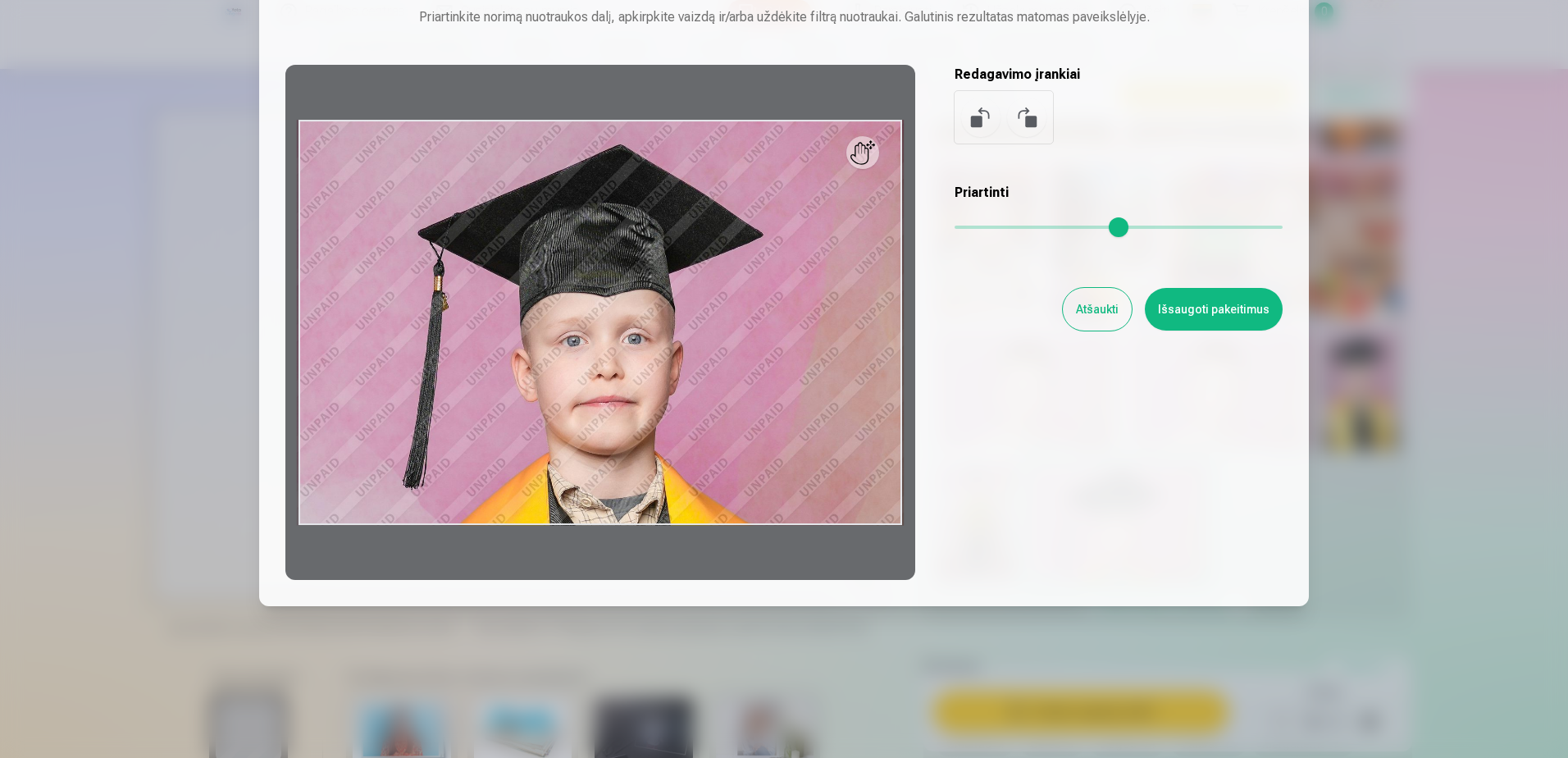
click at [1077, 312] on button "Atšaukti" at bounding box center [1097, 309] width 69 height 43
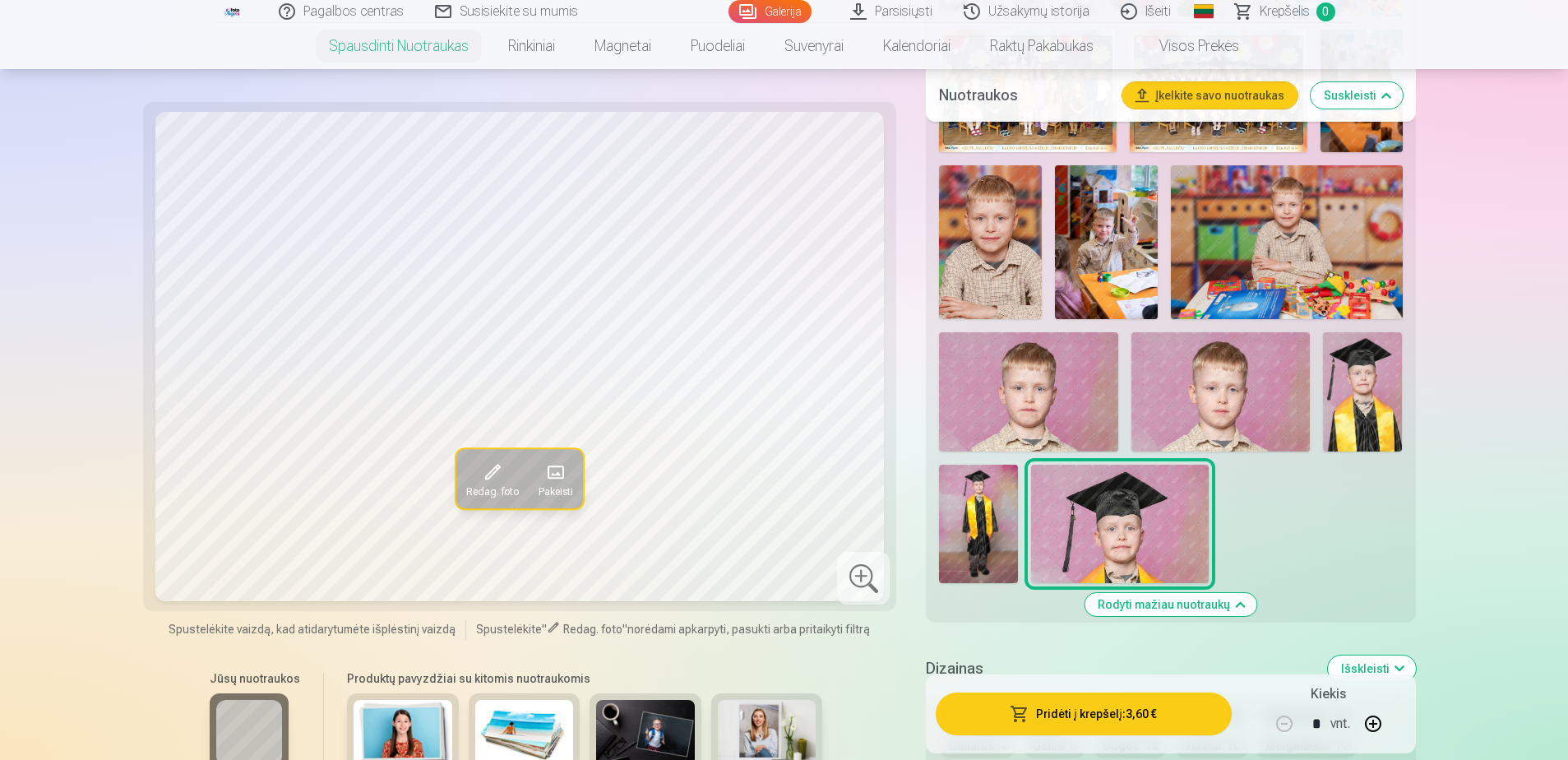
click at [1011, 553] on img at bounding box center [978, 523] width 79 height 118
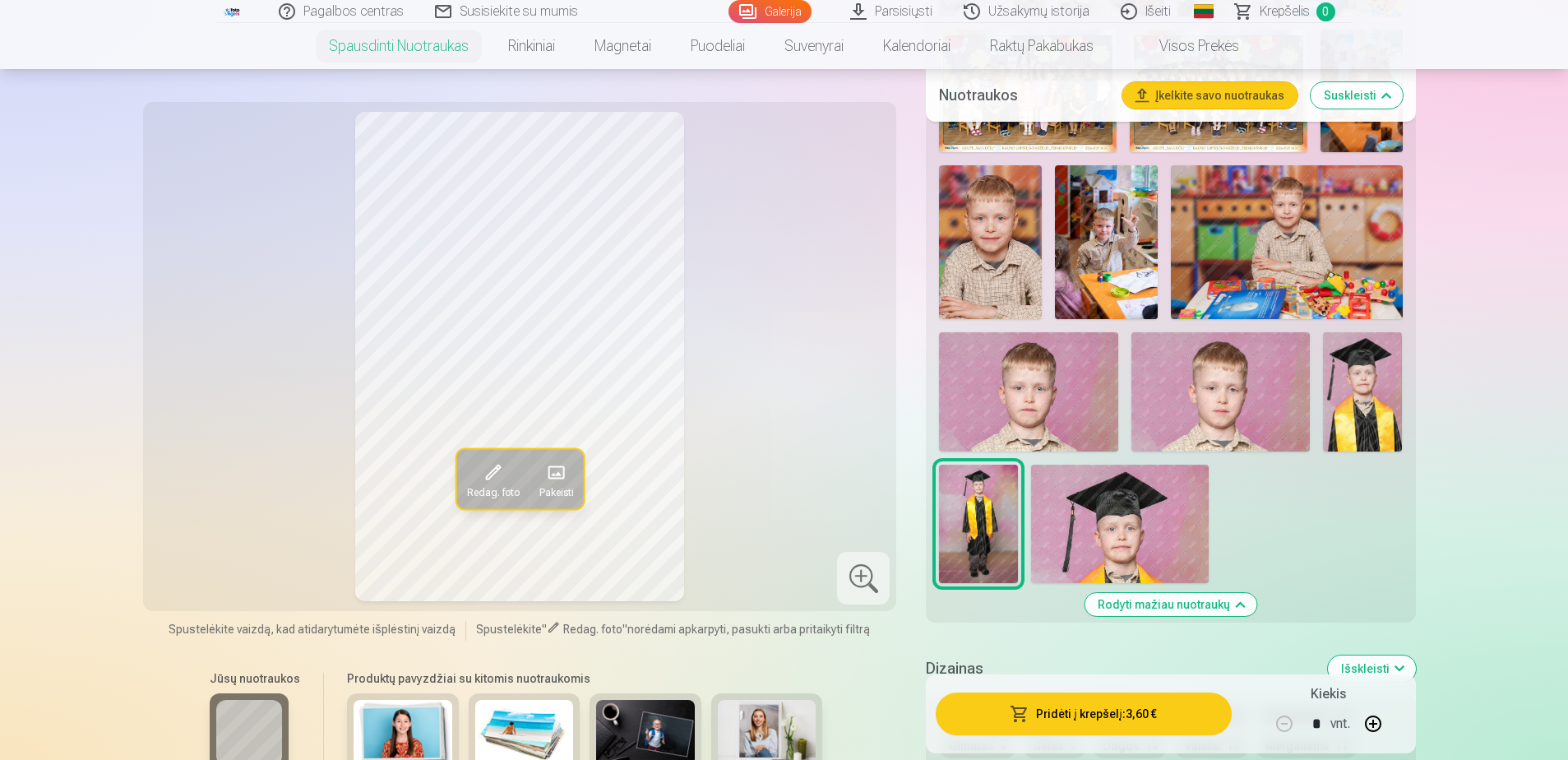
scroll to position [2138, 0]
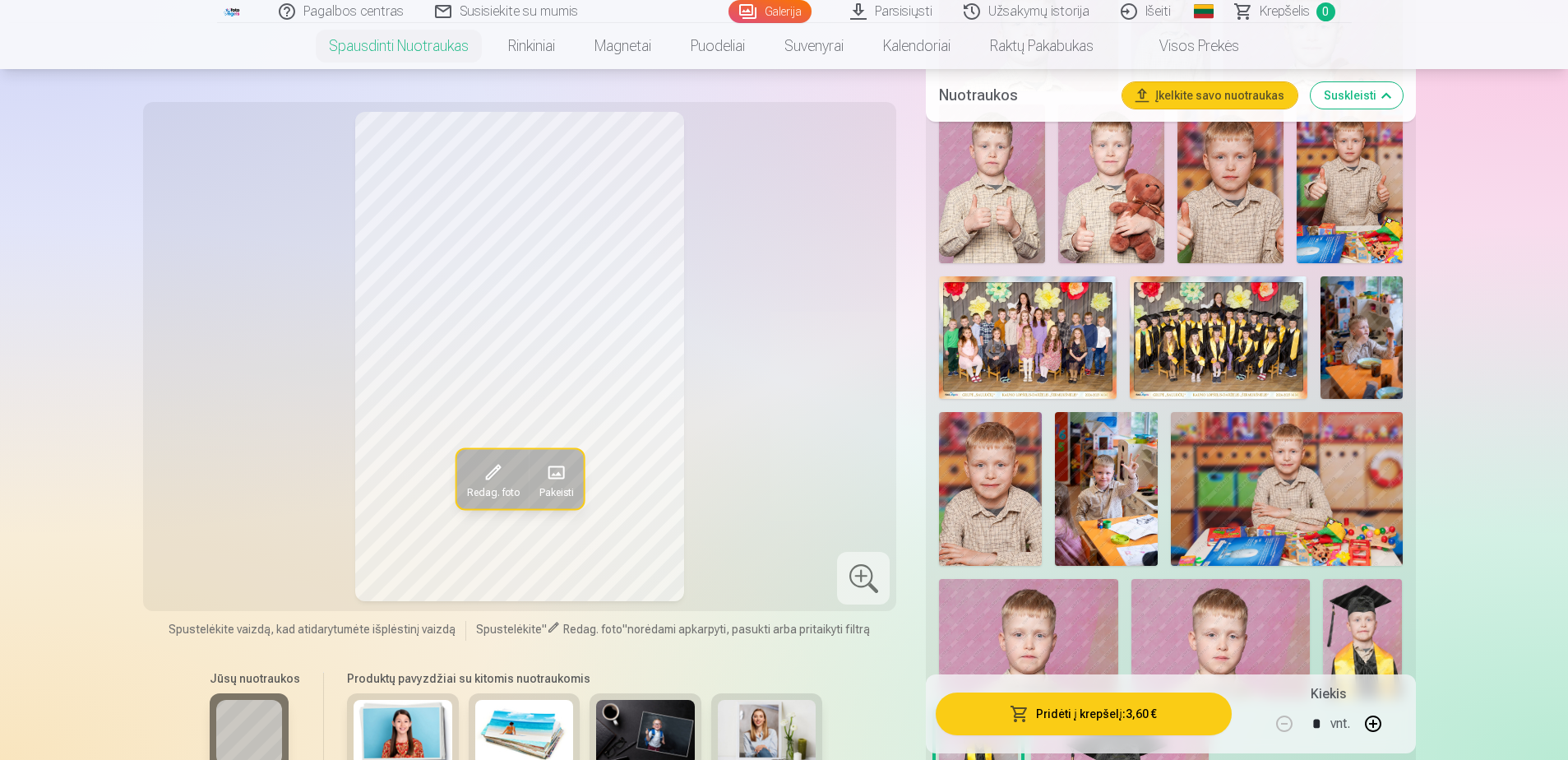
click at [1129, 493] on img at bounding box center [1106, 489] width 102 height 154
click at [1329, 507] on img at bounding box center [1287, 489] width 231 height 154
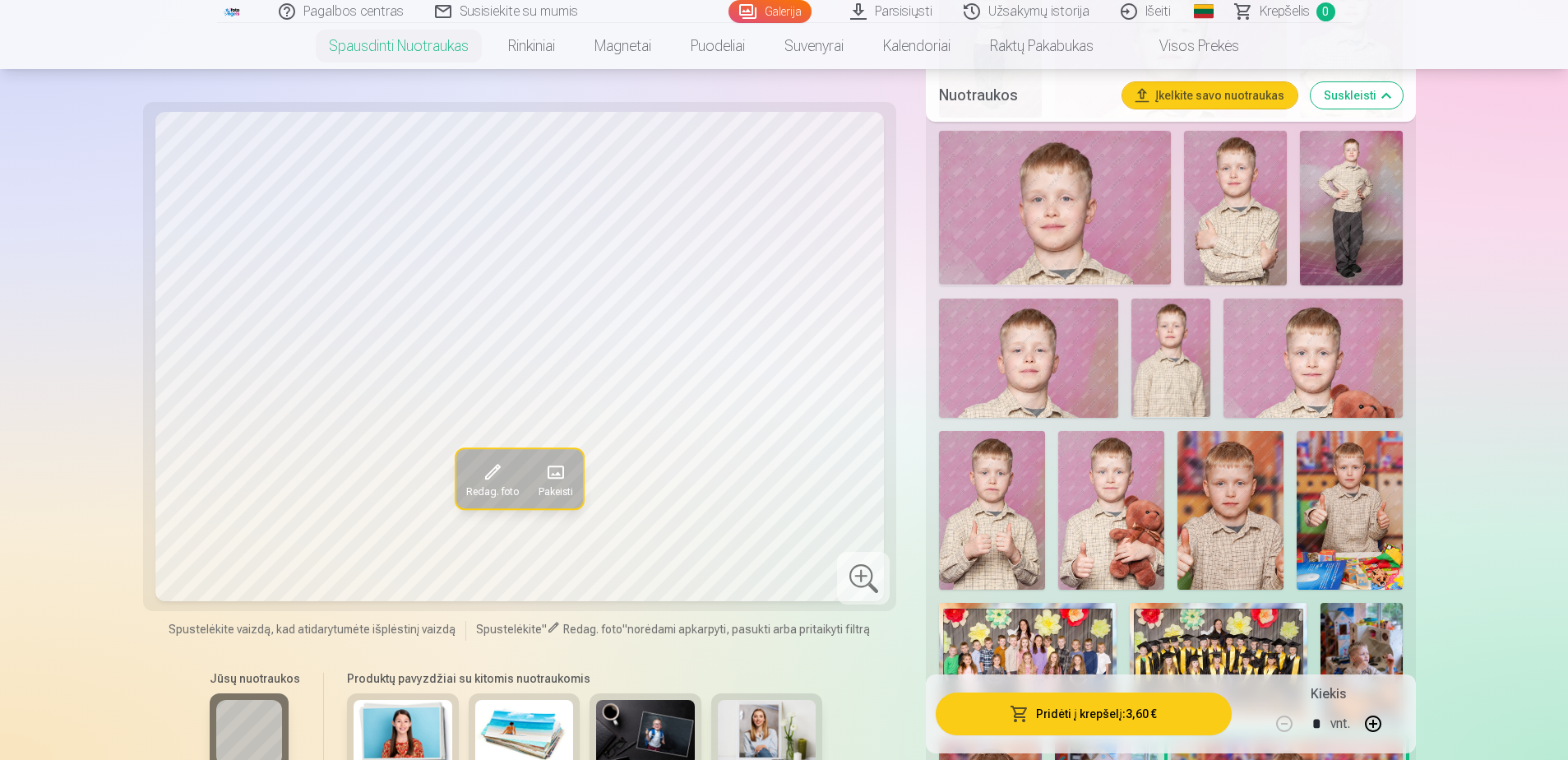
scroll to position [1891, 0]
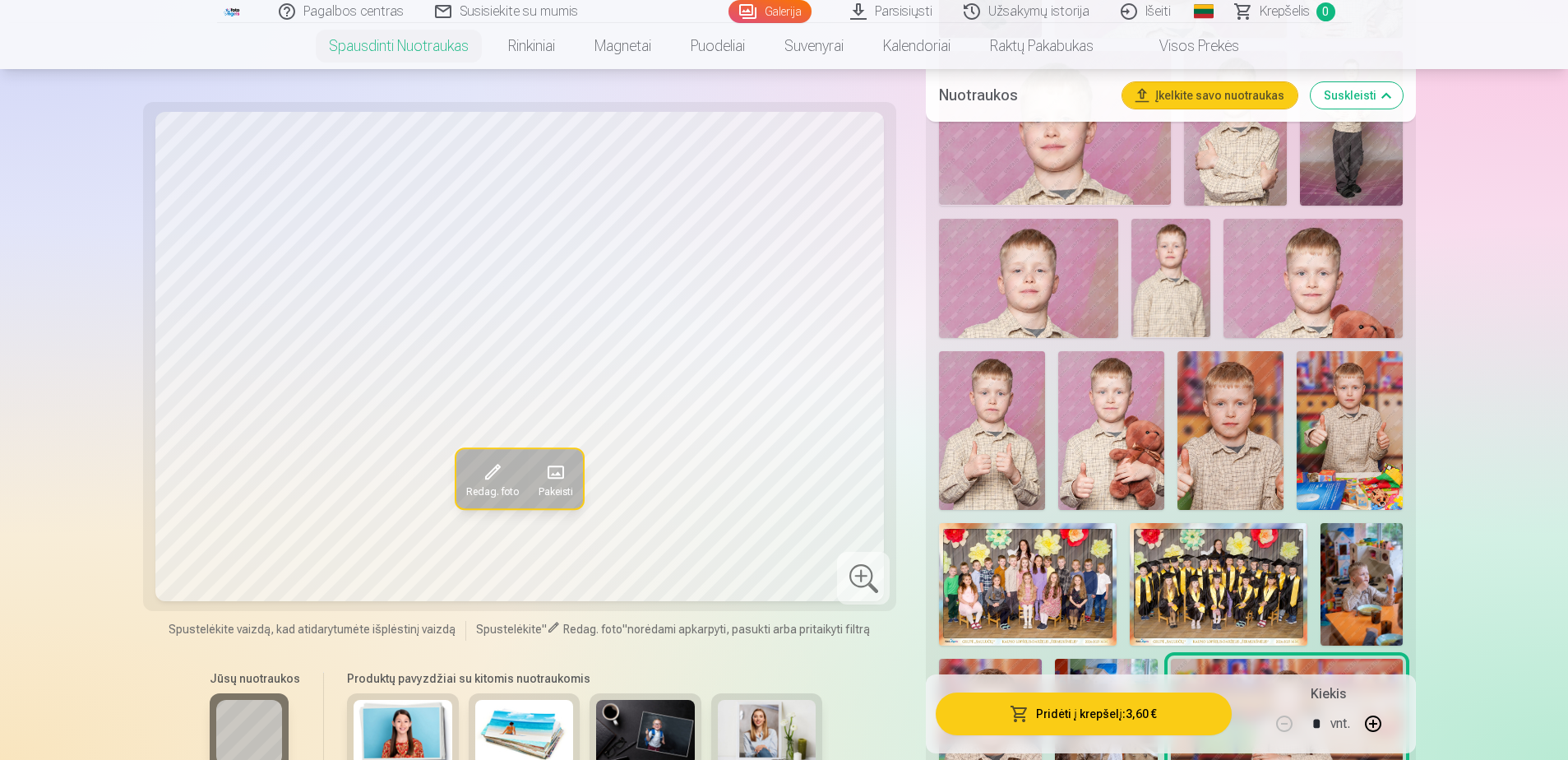
click at [1343, 563] on img at bounding box center [1361, 584] width 81 height 122
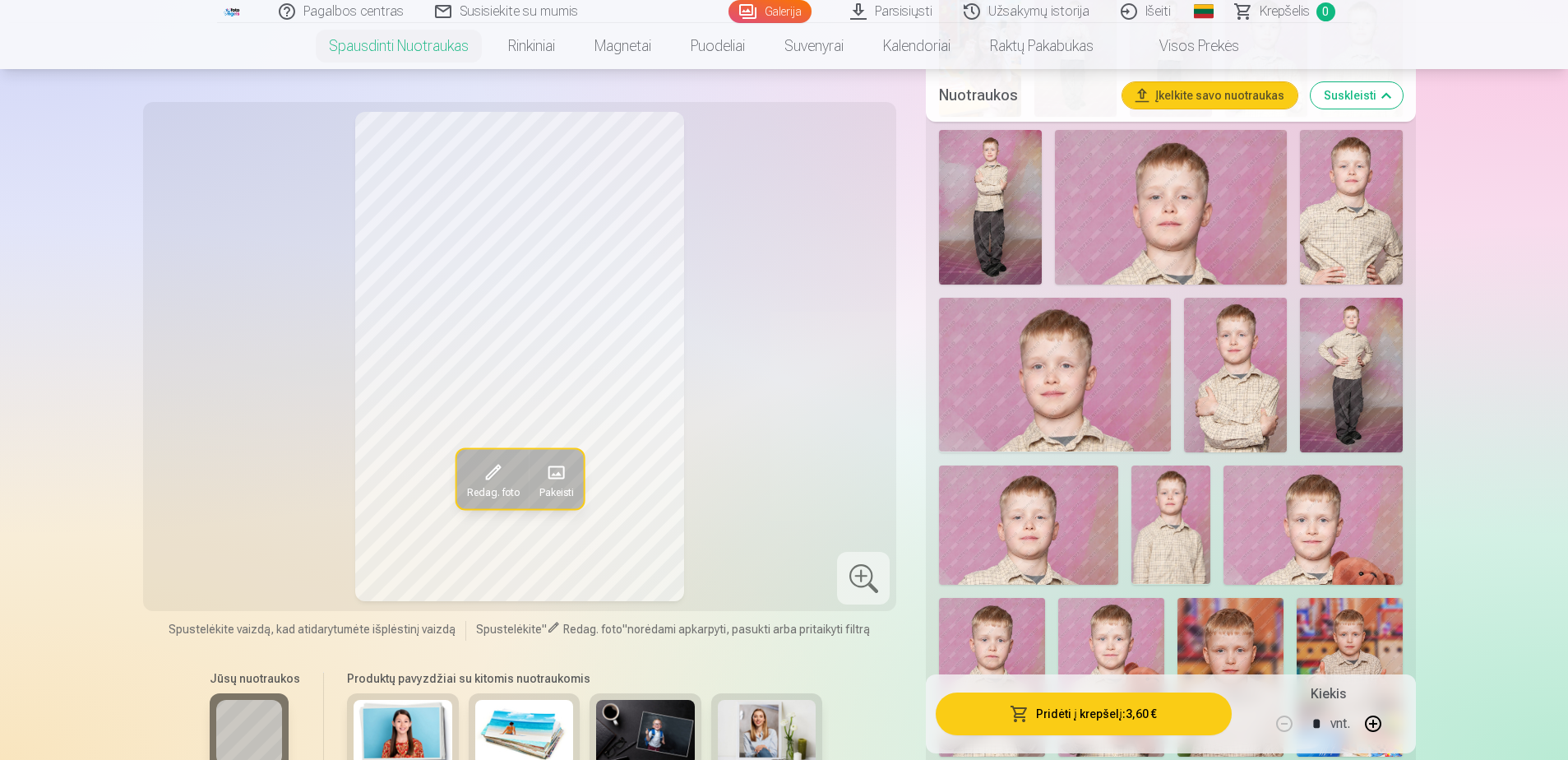
scroll to position [1234, 0]
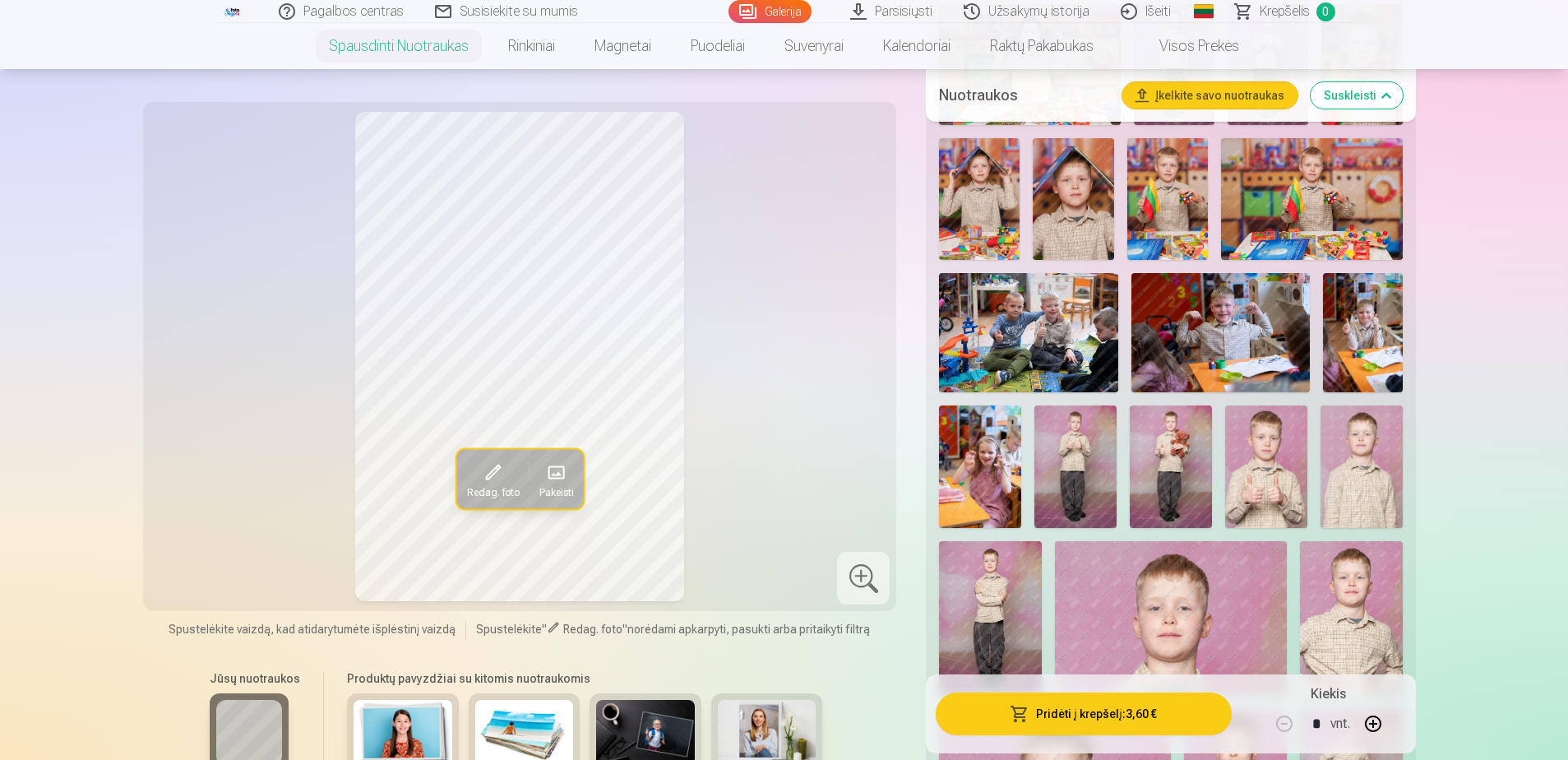
click at [1056, 334] on img at bounding box center [1028, 333] width 178 height 119
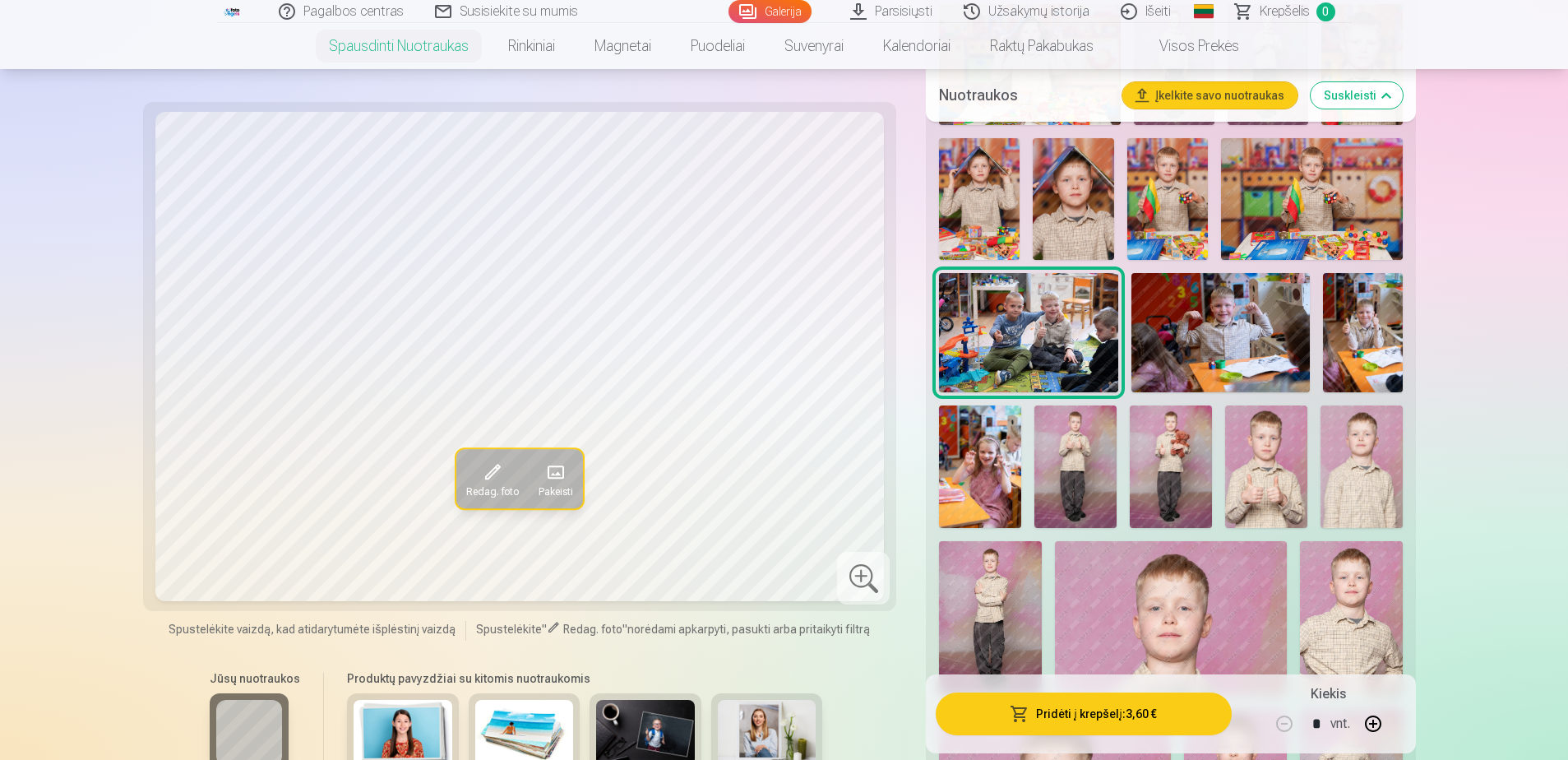
click at [1003, 451] on img at bounding box center [980, 467] width 82 height 123
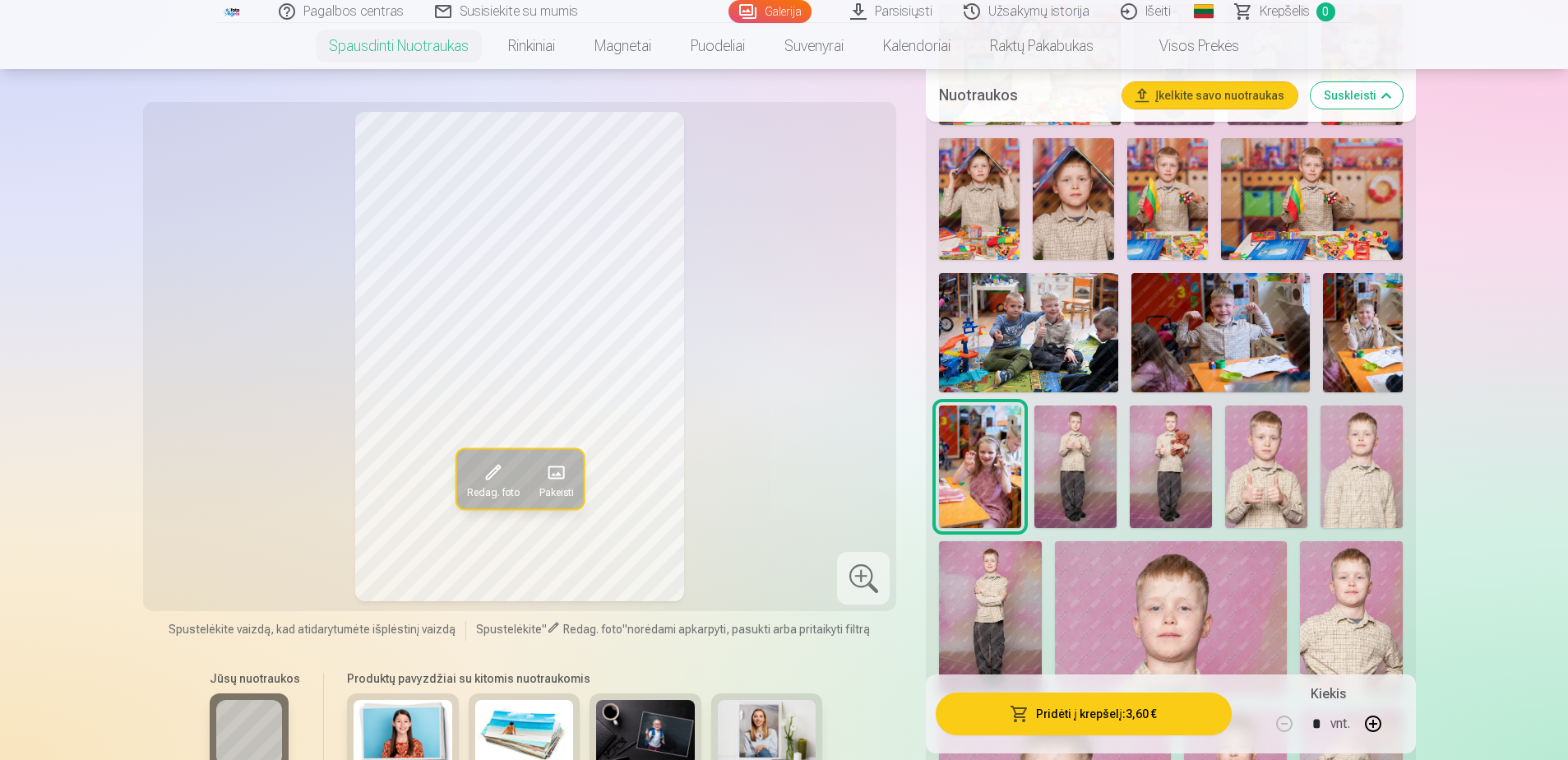
click at [1098, 482] on img at bounding box center [1075, 467] width 82 height 123
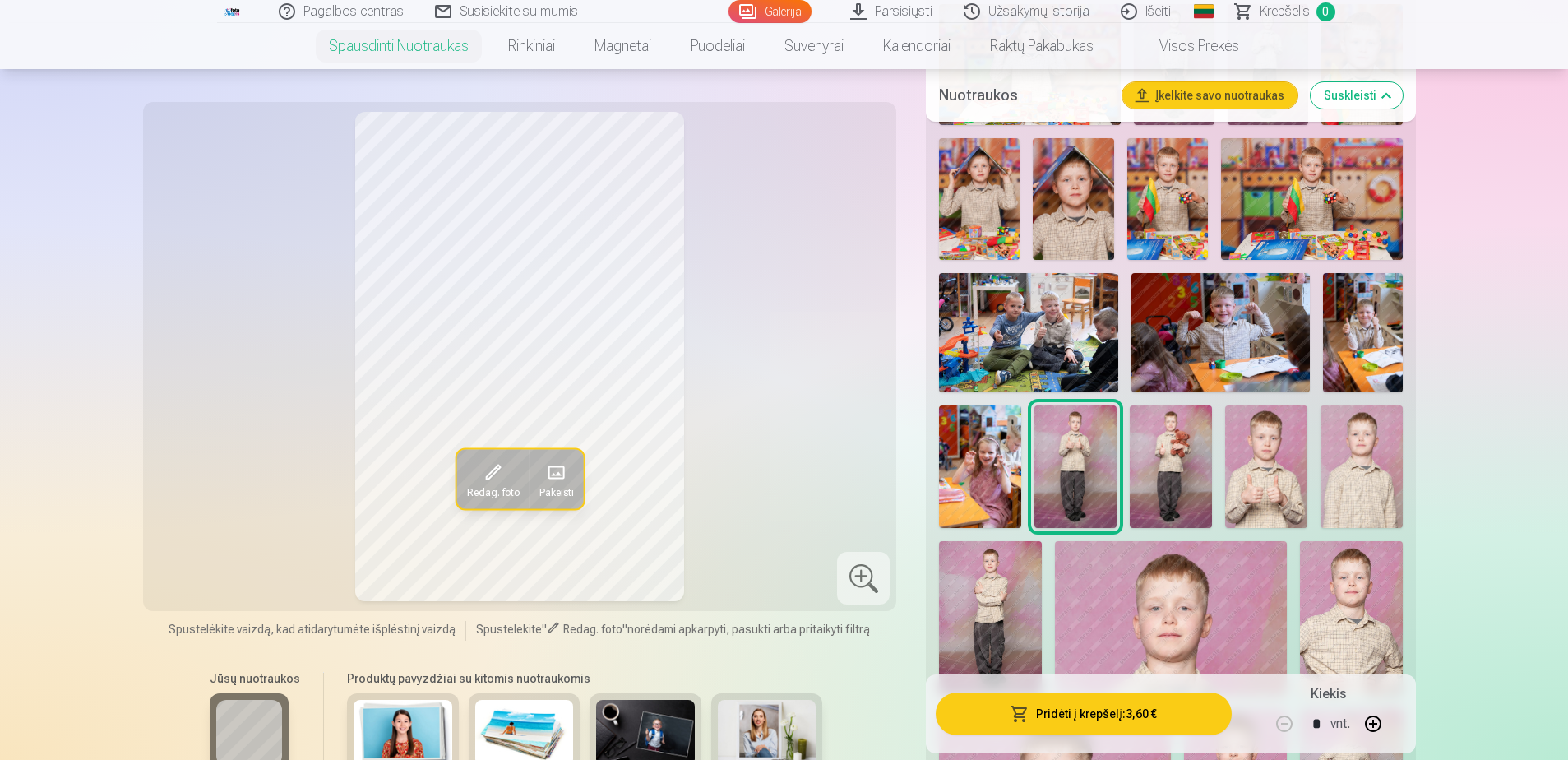
click at [1150, 475] on img at bounding box center [1170, 467] width 82 height 123
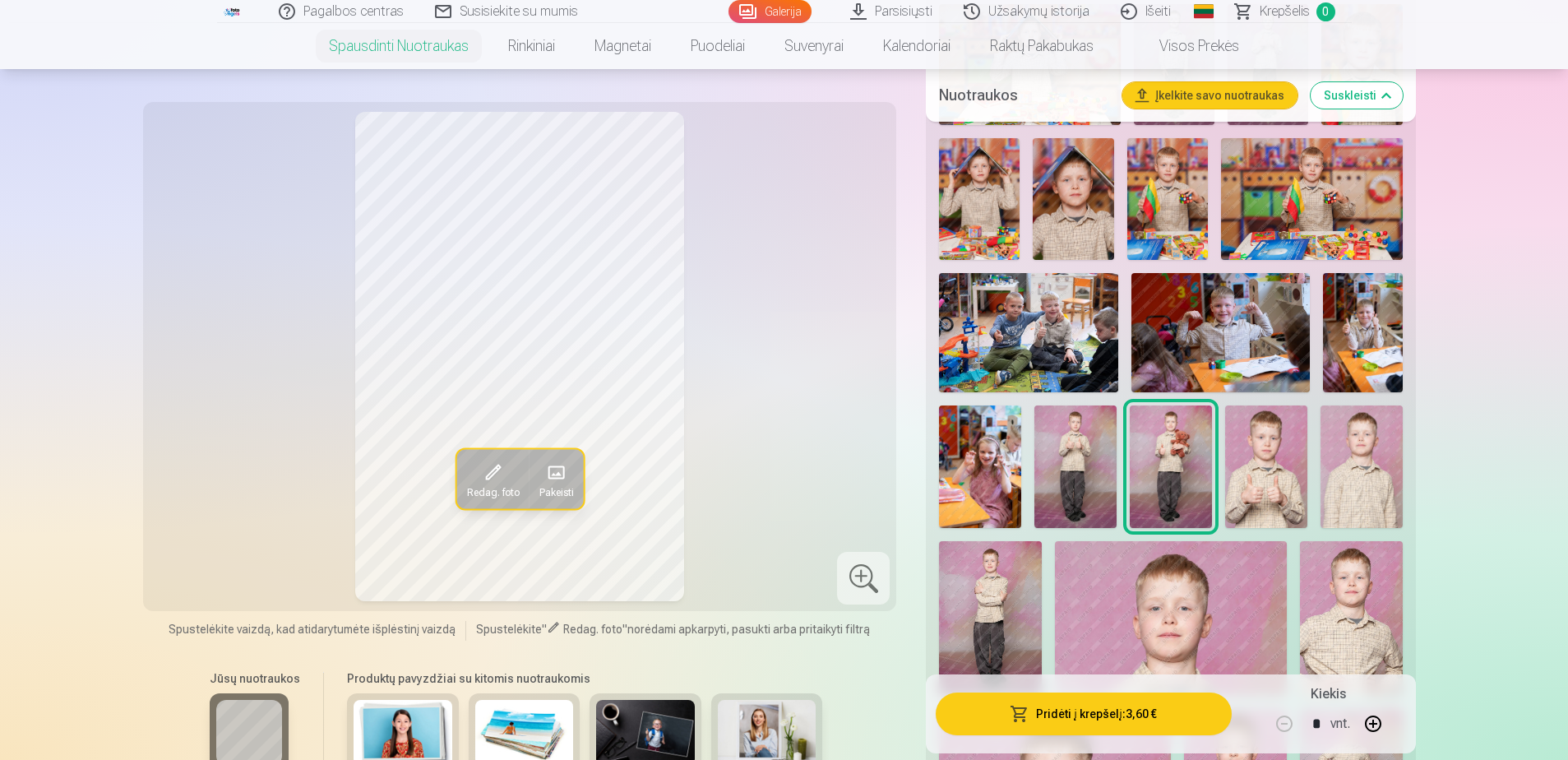
click at [1354, 475] on img at bounding box center [1361, 467] width 82 height 123
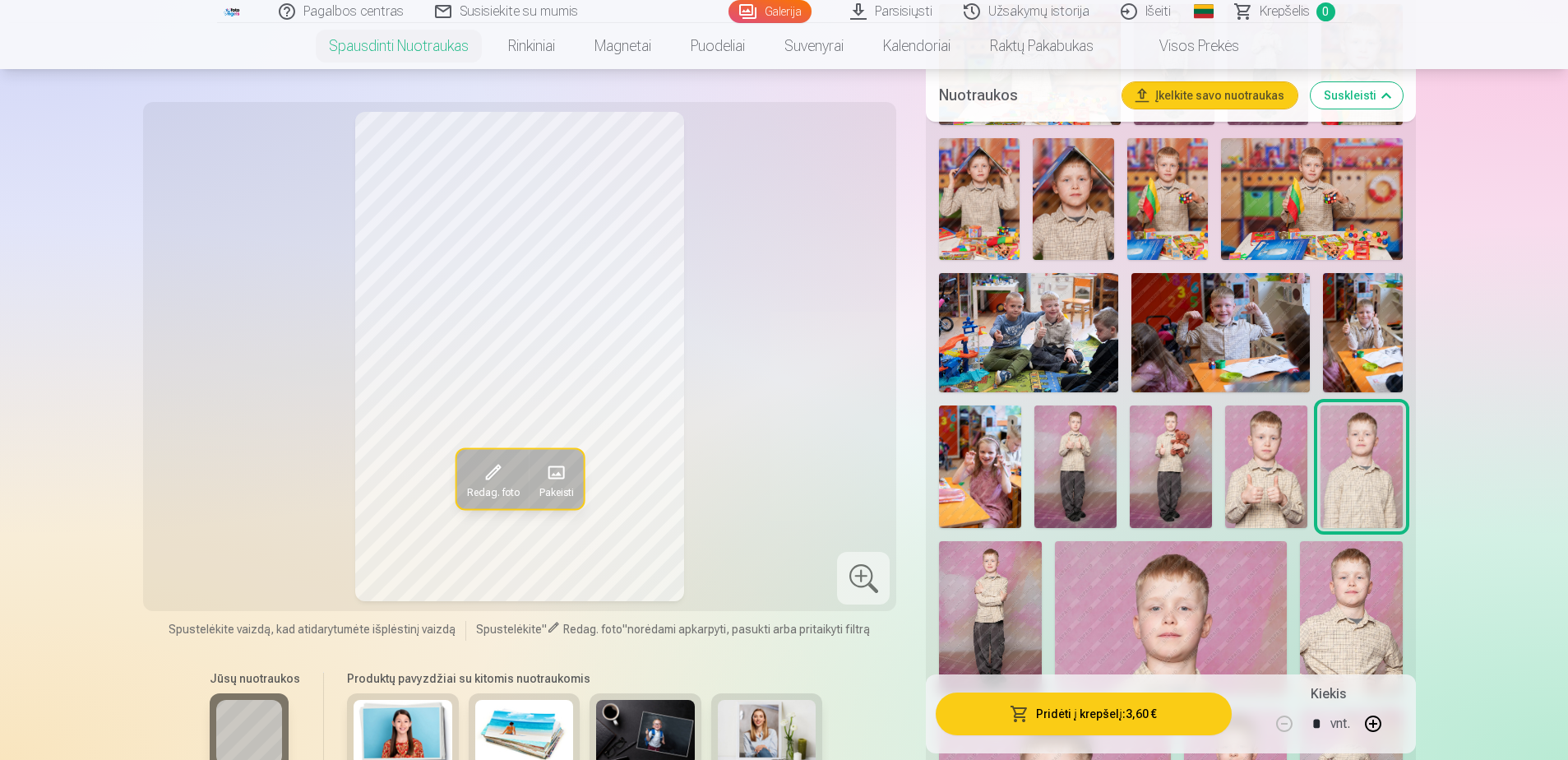
click at [1272, 477] on img at bounding box center [1266, 467] width 82 height 123
click at [1212, 479] on img at bounding box center [1170, 467] width 82 height 123
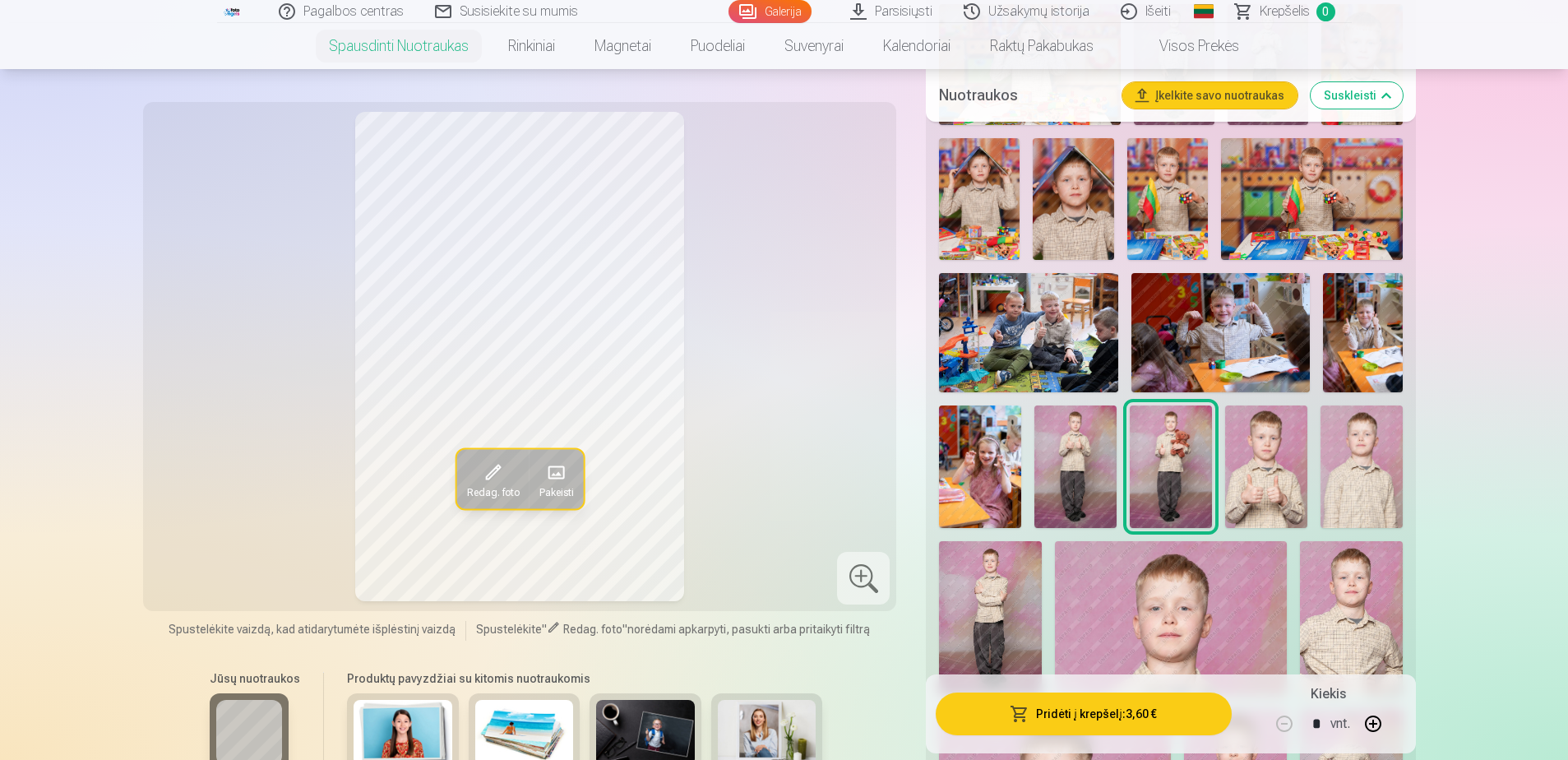
click at [1111, 477] on img at bounding box center [1075, 467] width 82 height 123
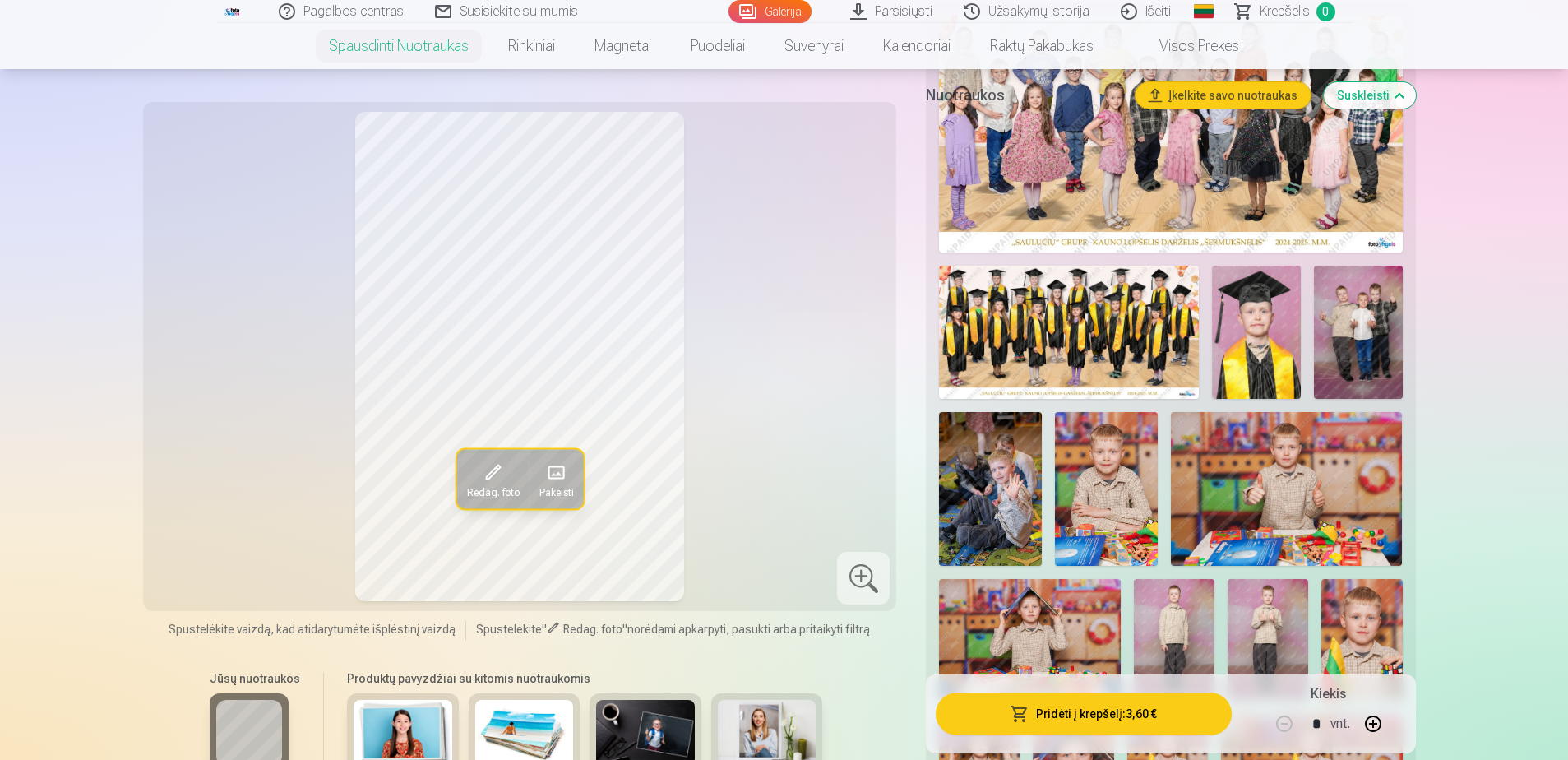
scroll to position [329, 0]
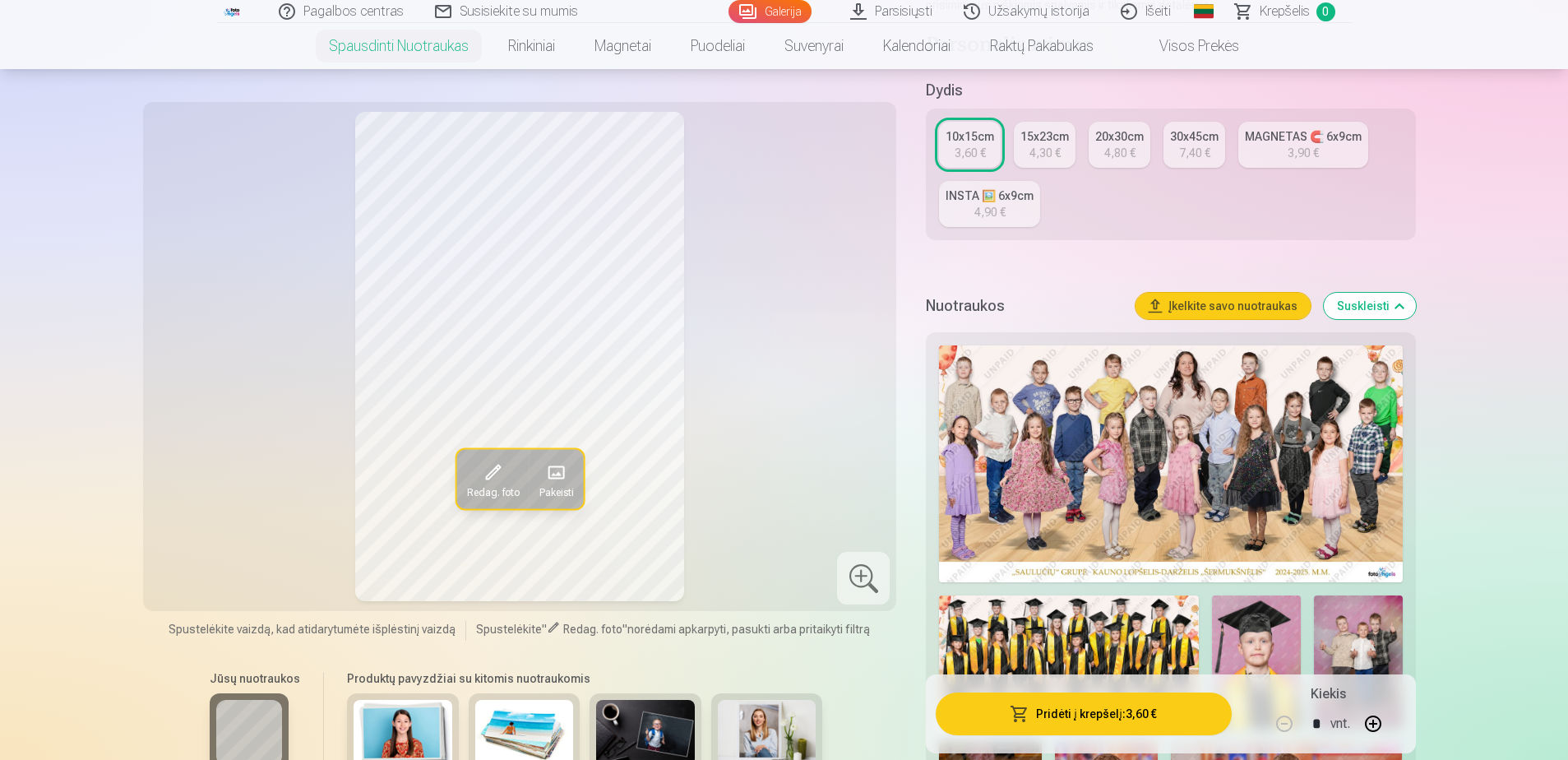
click at [1204, 440] on img at bounding box center [1170, 463] width 463 height 237
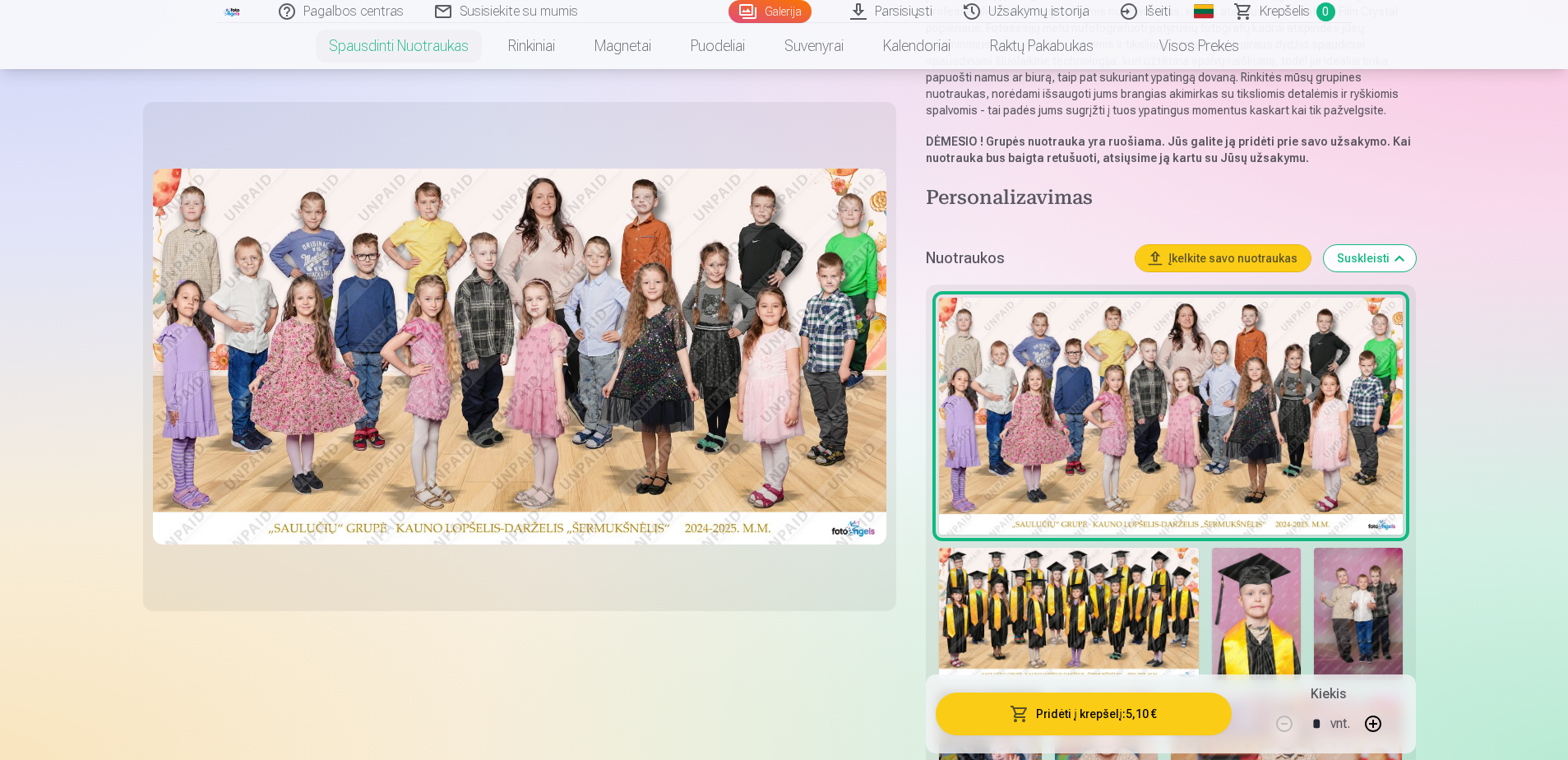
scroll to position [411, 0]
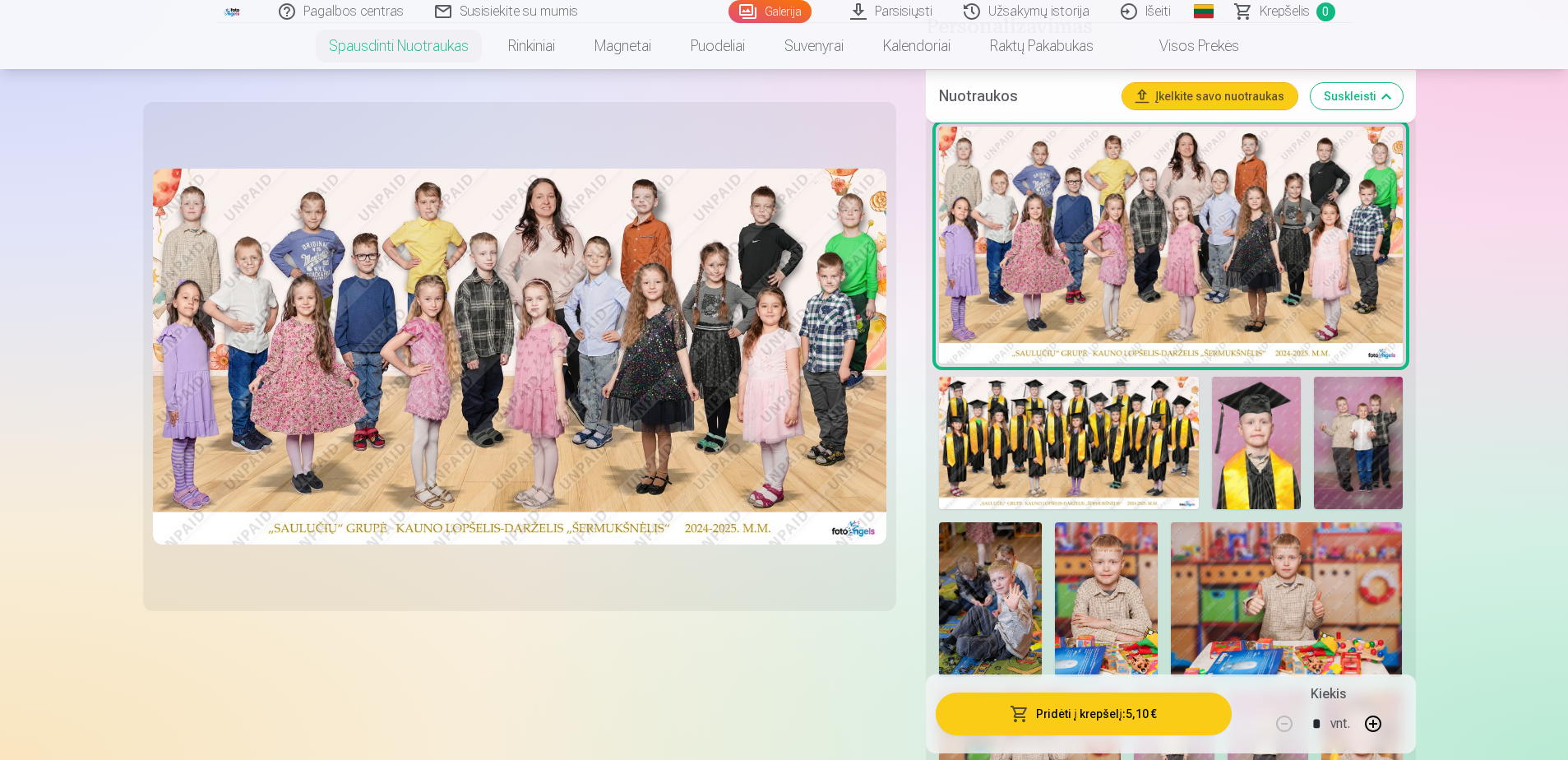
click at [1108, 467] on img at bounding box center [1069, 443] width 260 height 134
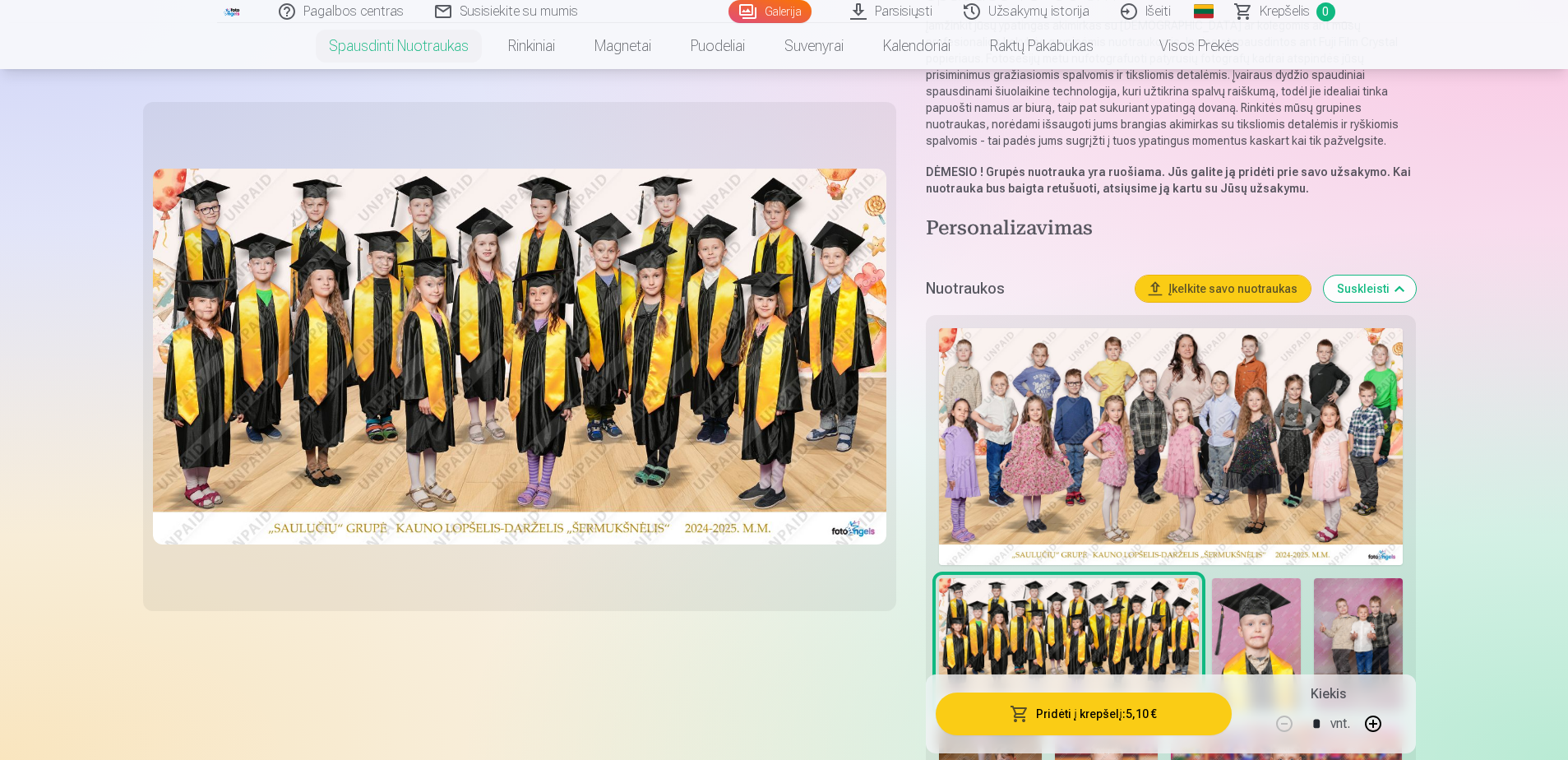
scroll to position [0, 0]
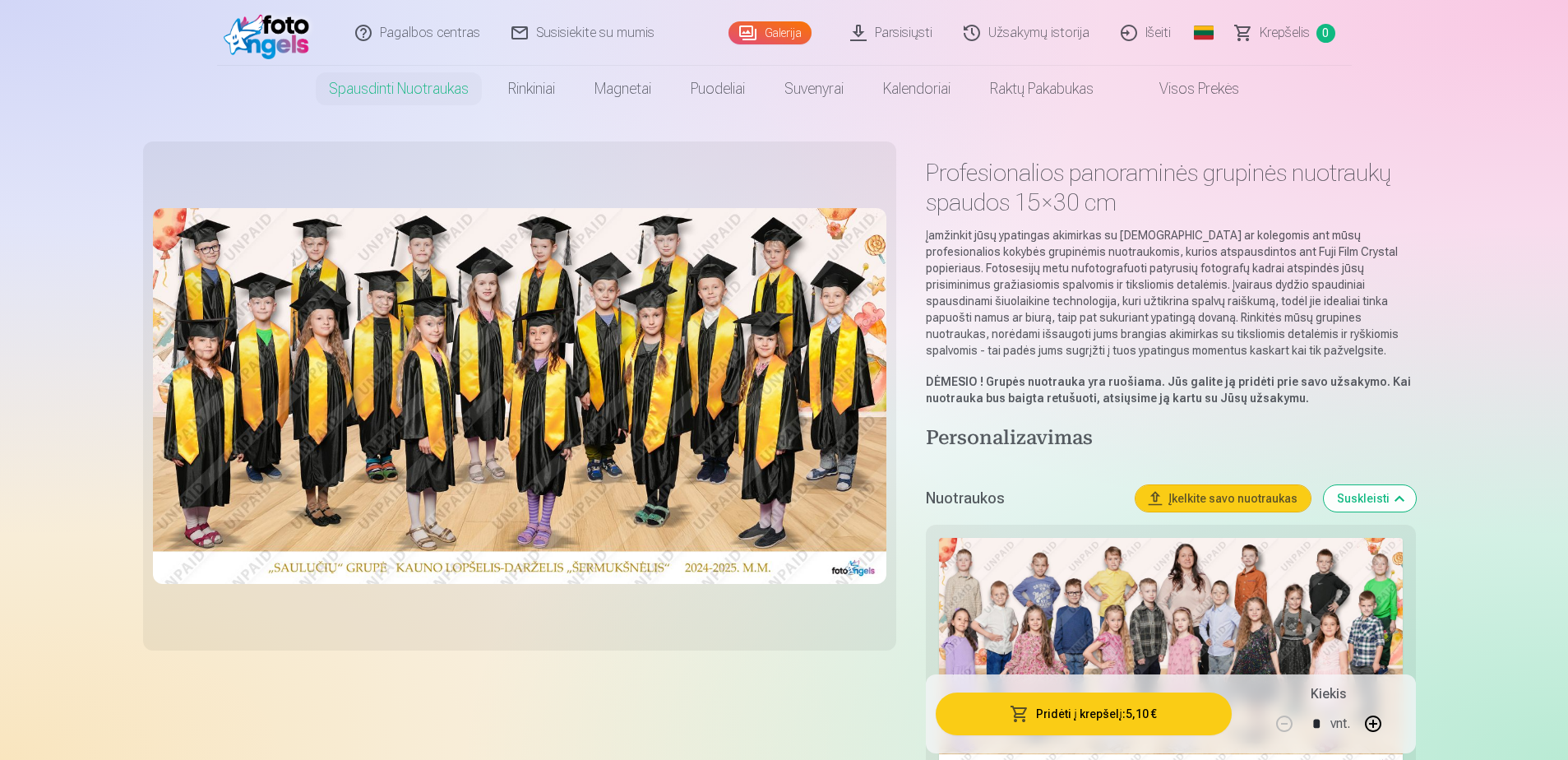
click at [942, 37] on link "Parsisiųsti" at bounding box center [892, 32] width 114 height 65
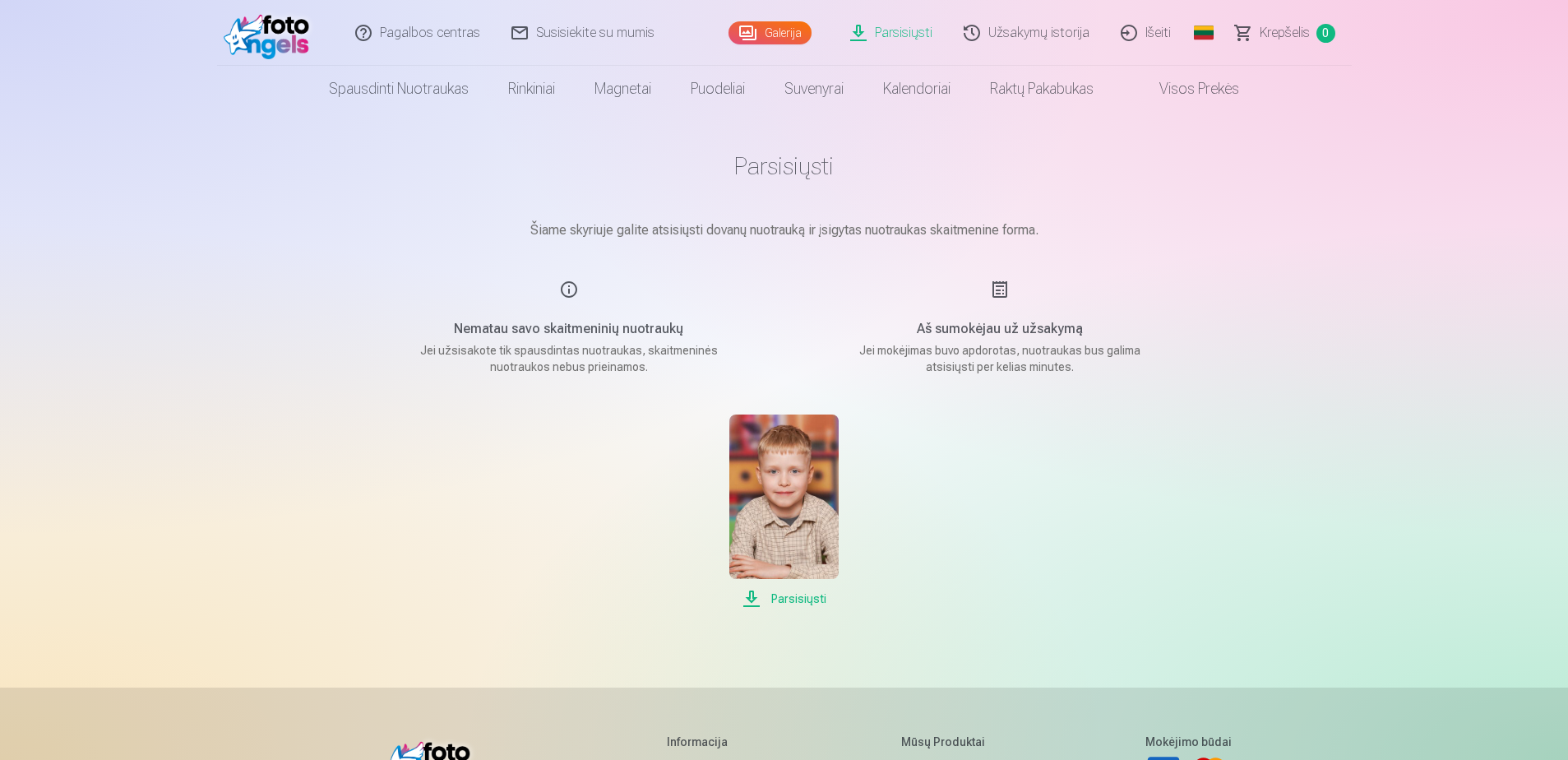
click at [1030, 35] on link "Užsakymų istorija" at bounding box center [1027, 32] width 157 height 65
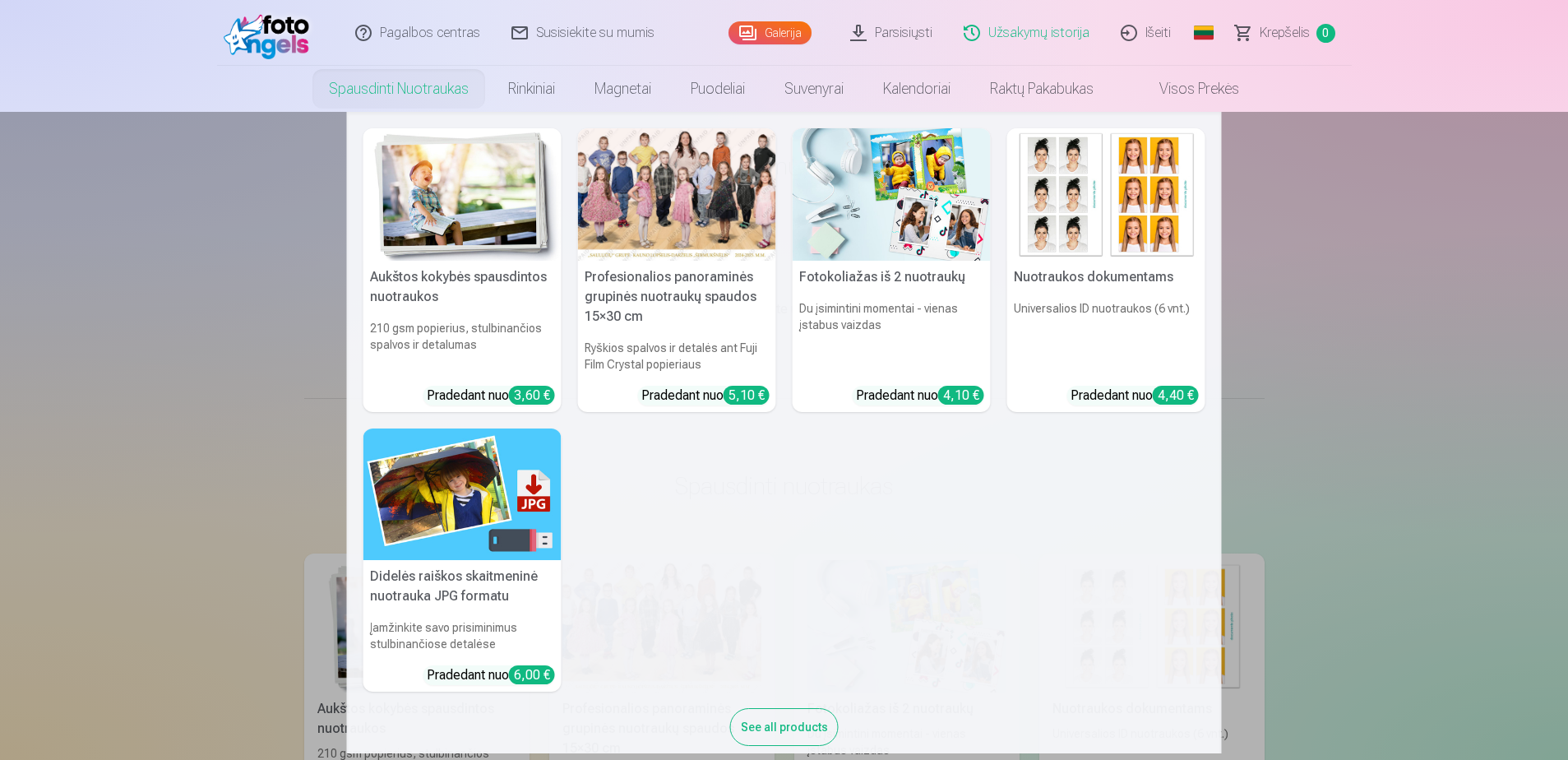
click at [418, 83] on link "Spausdinti nuotraukas" at bounding box center [398, 88] width 179 height 46
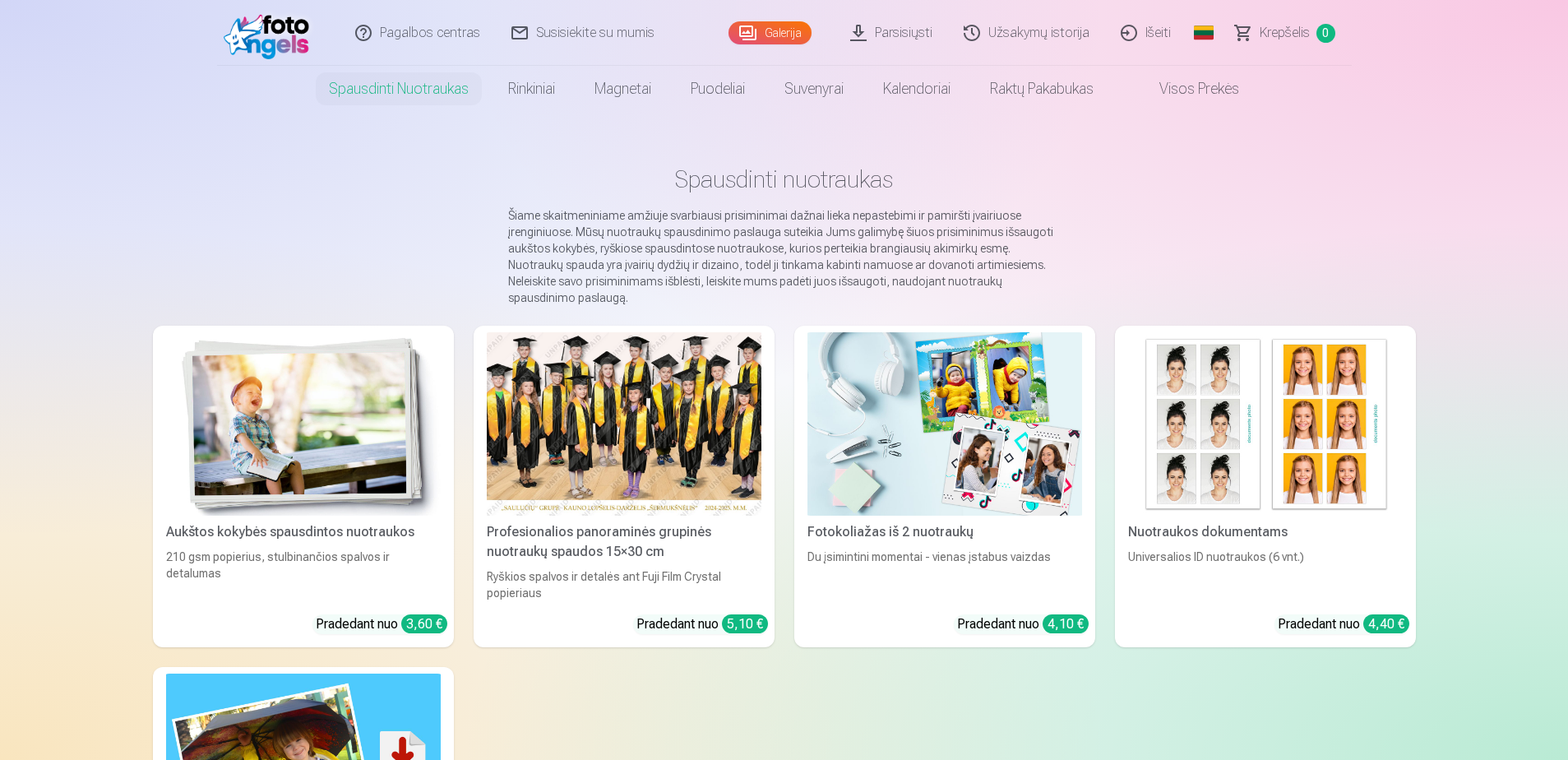
click at [677, 444] on div at bounding box center [624, 425] width 275 height 184
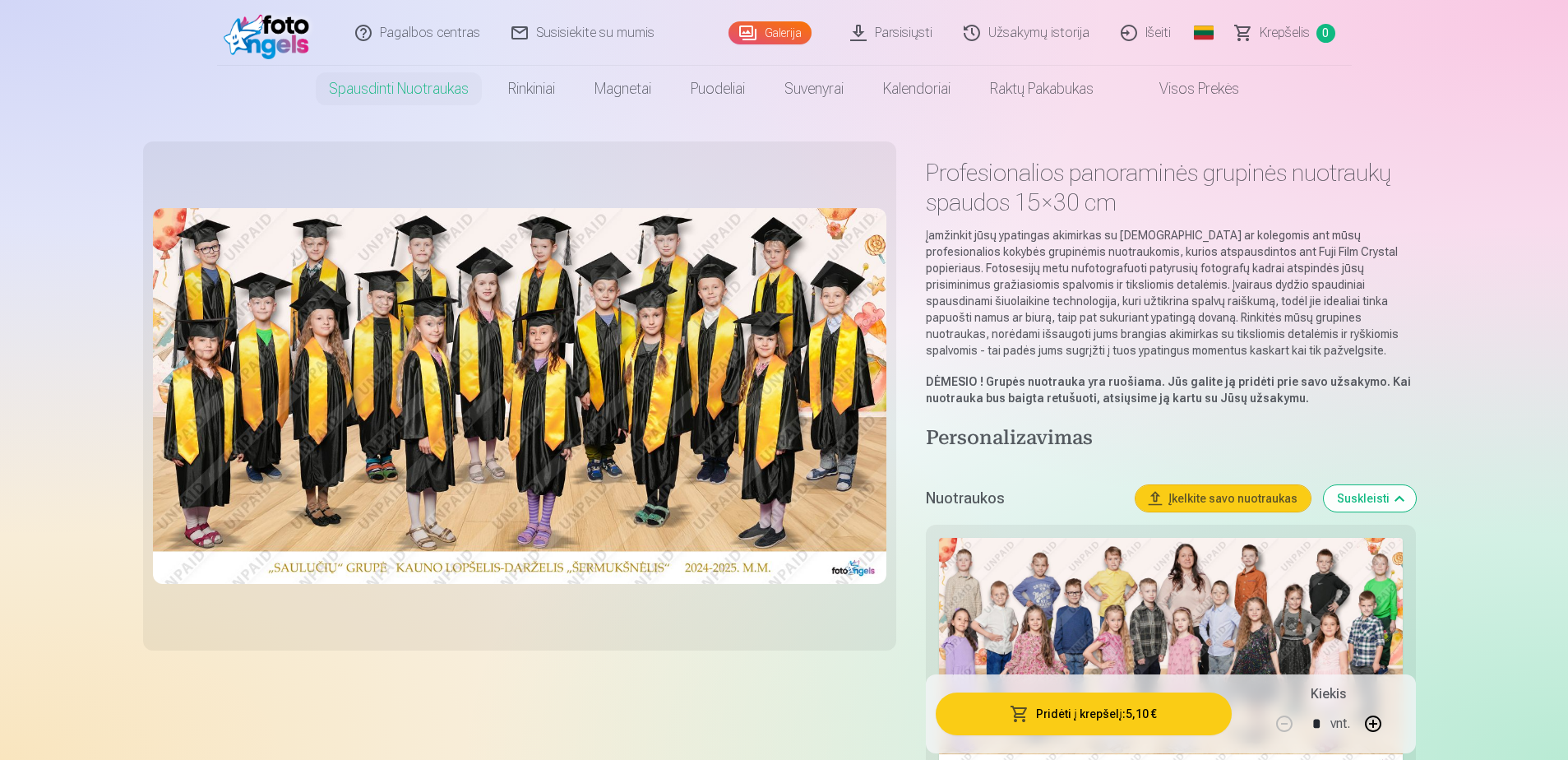
click at [781, 35] on link "Galerija" at bounding box center [770, 33] width 83 height 23
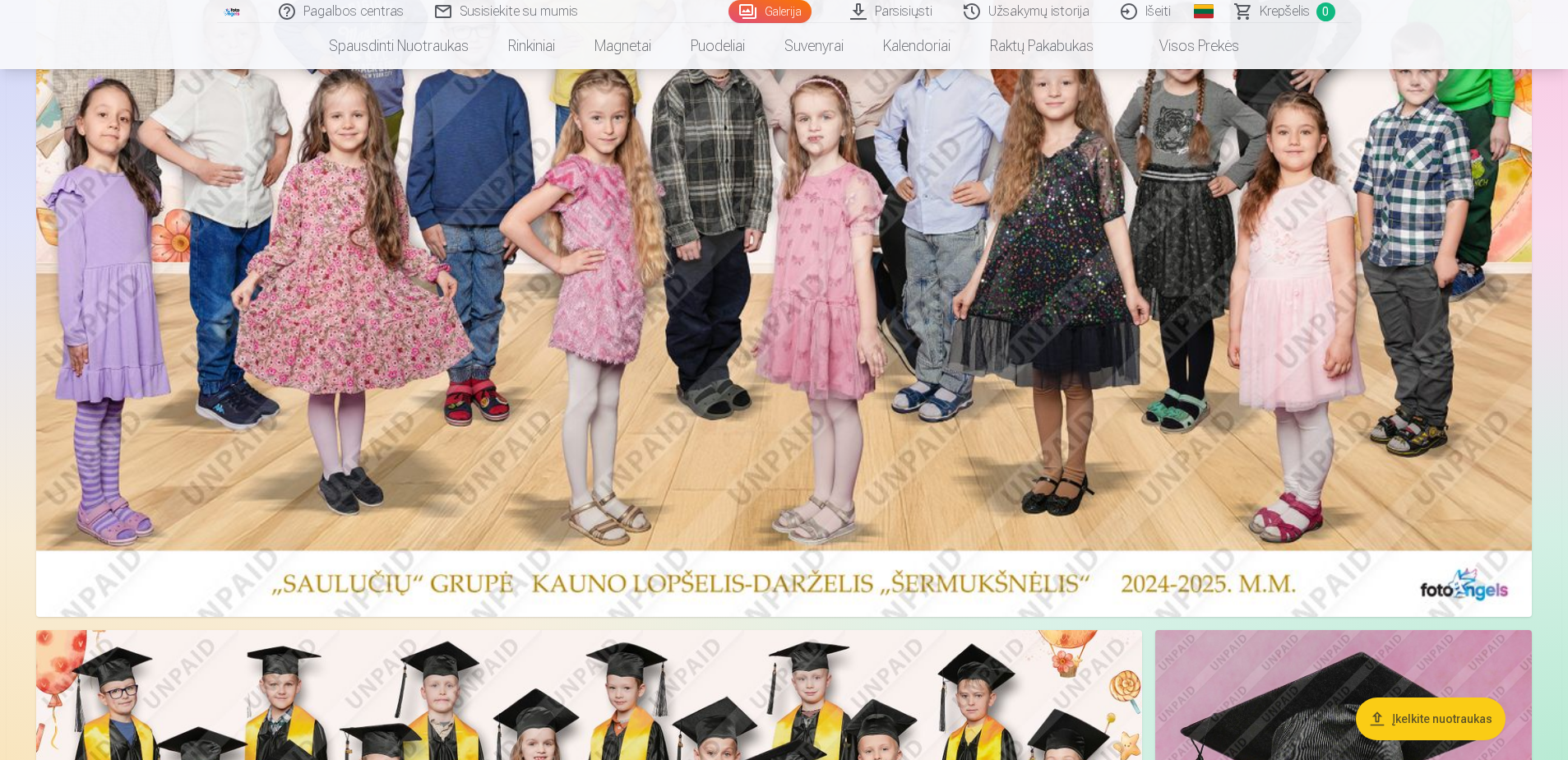
scroll to position [165, 0]
